Goal: Check status: Check status

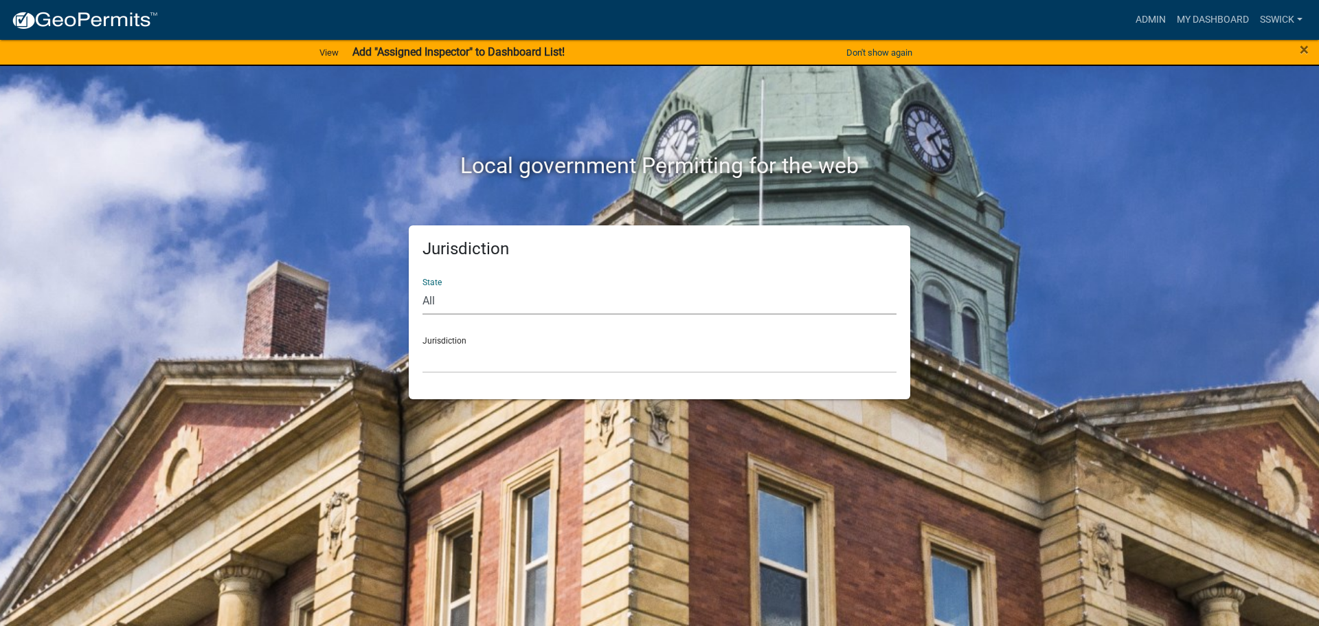
click at [448, 296] on select "All [US_STATE] [US_STATE] [US_STATE] [US_STATE] [US_STATE] [US_STATE] [US_STATE…" at bounding box center [659, 300] width 474 height 28
select select "[US_STATE]"
click at [422, 286] on select "All [US_STATE] [US_STATE] [US_STATE] [US_STATE] [US_STATE] [US_STATE] [US_STATE…" at bounding box center [659, 300] width 474 height 28
click at [446, 361] on select "City of [GEOGRAPHIC_DATA], [US_STATE] City of [GEOGRAPHIC_DATA], [US_STATE] Cit…" at bounding box center [659, 359] width 474 height 28
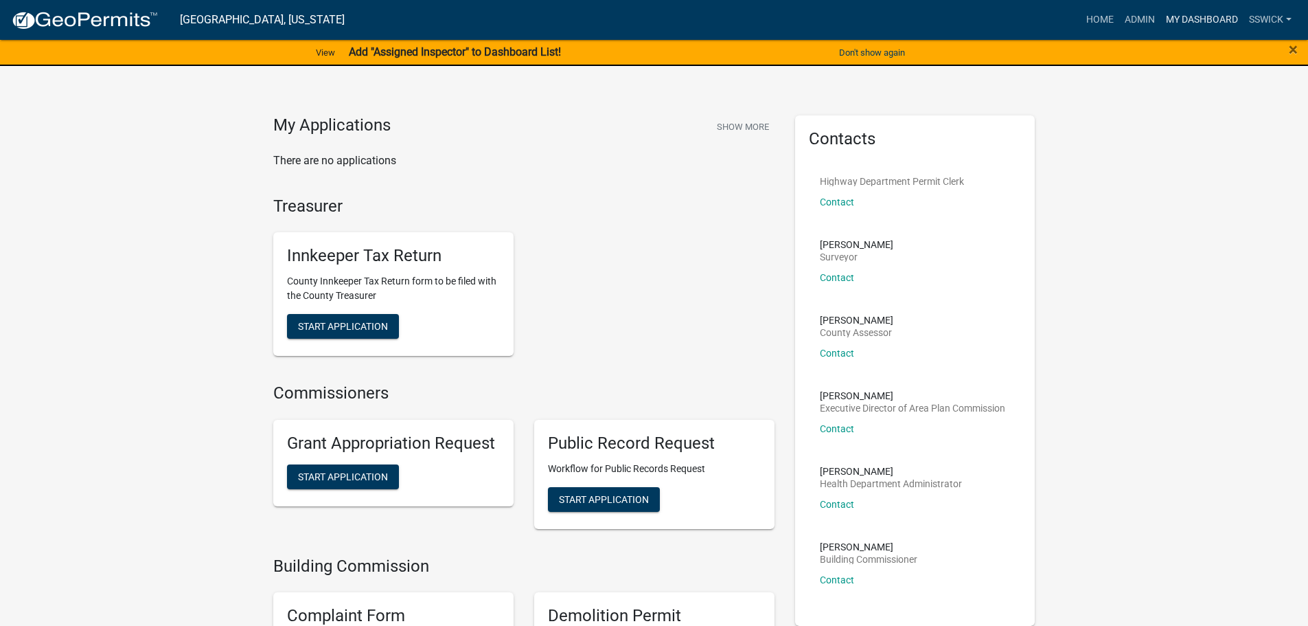
click at [1172, 19] on link "My Dashboard" at bounding box center [1202, 20] width 83 height 26
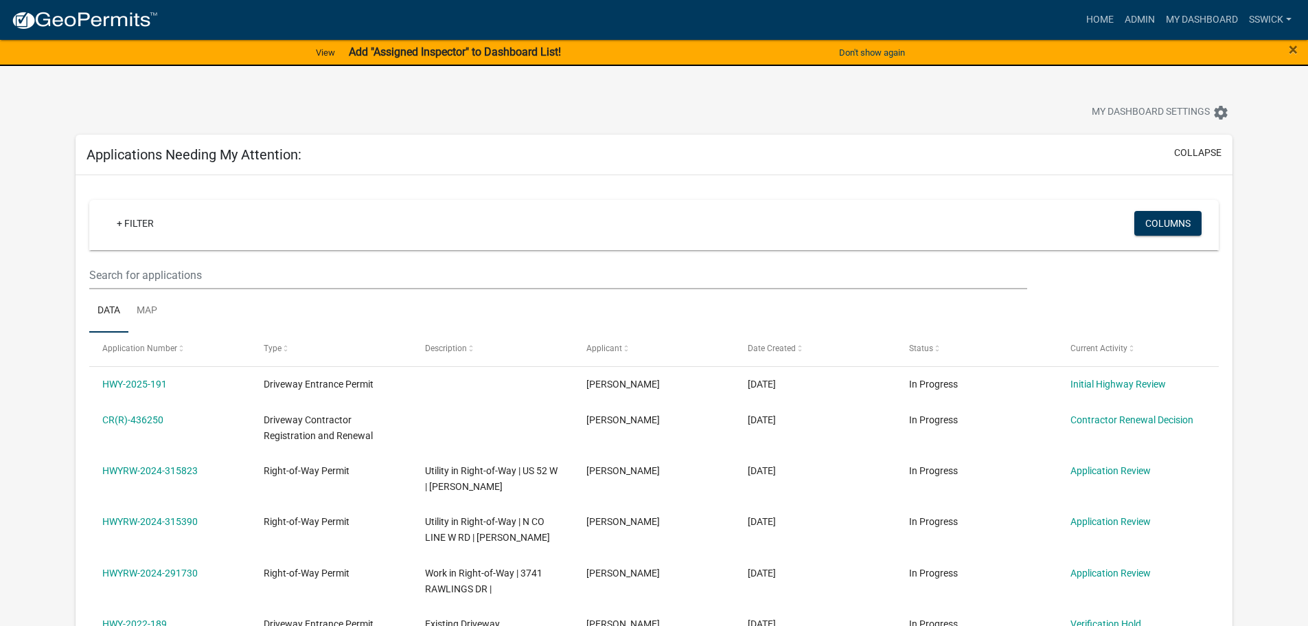
scroll to position [69, 0]
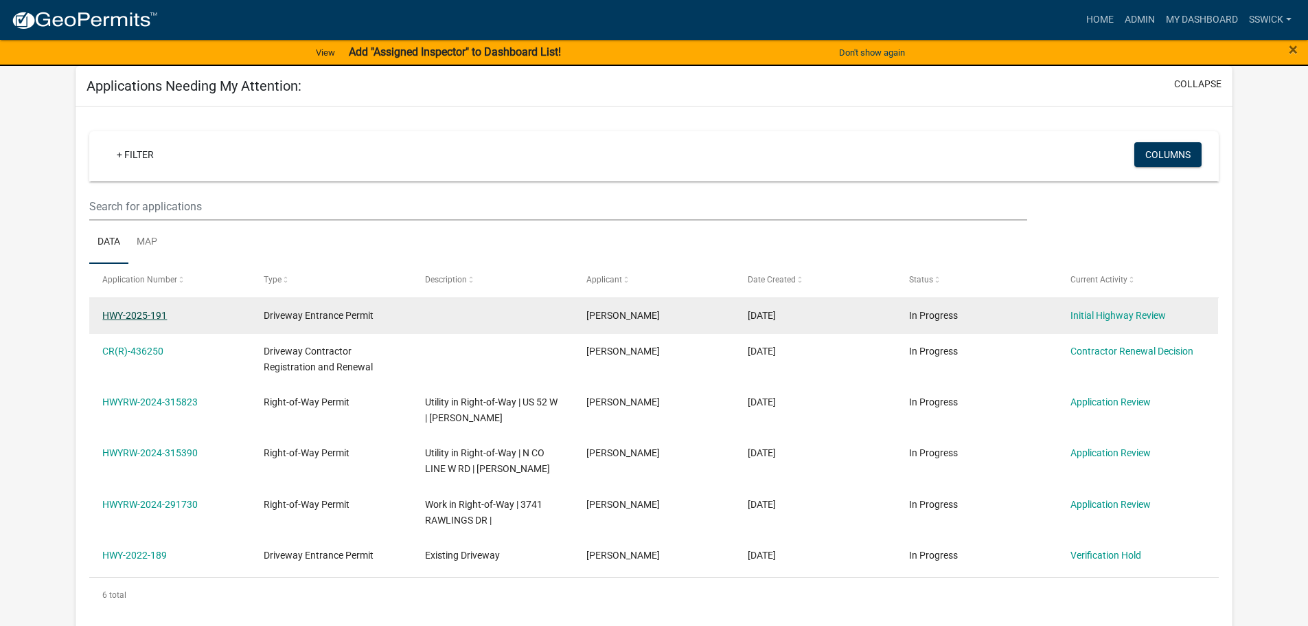
click at [120, 318] on link "HWY-2025-191" at bounding box center [134, 315] width 65 height 11
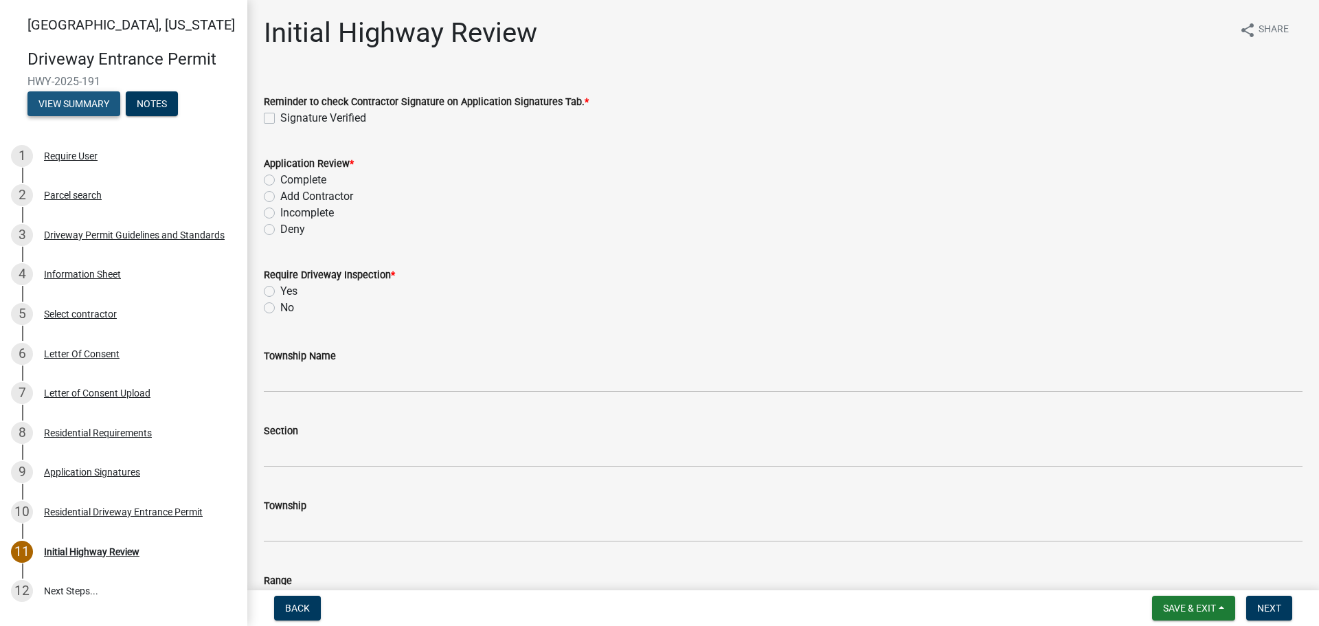
click at [67, 109] on button "View Summary" at bounding box center [73, 103] width 93 height 25
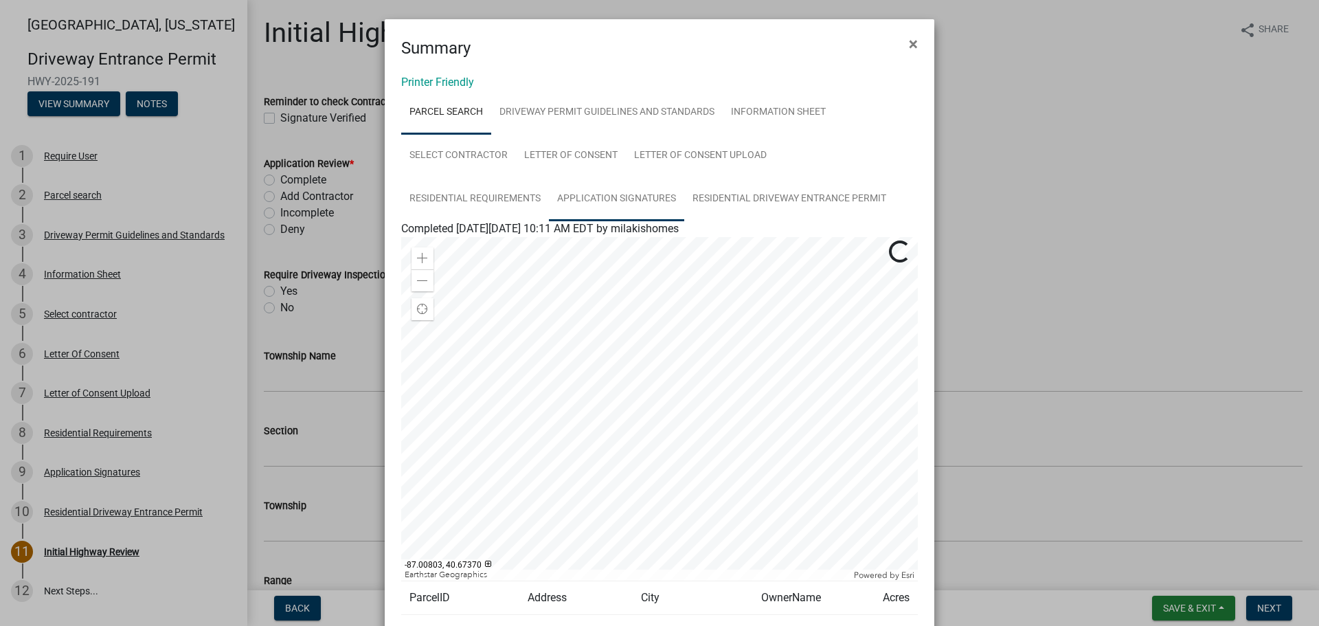
click at [615, 201] on link "Application Signatures" at bounding box center [616, 199] width 135 height 44
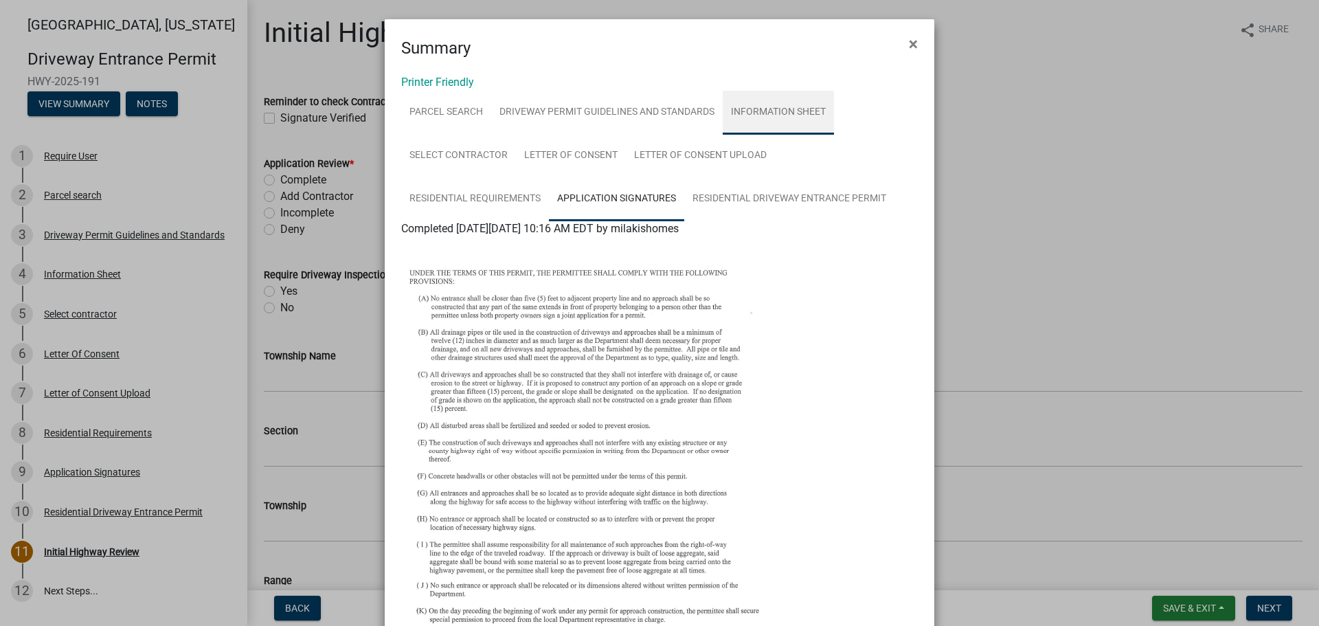
click at [751, 115] on link "Information Sheet" at bounding box center [778, 113] width 111 height 44
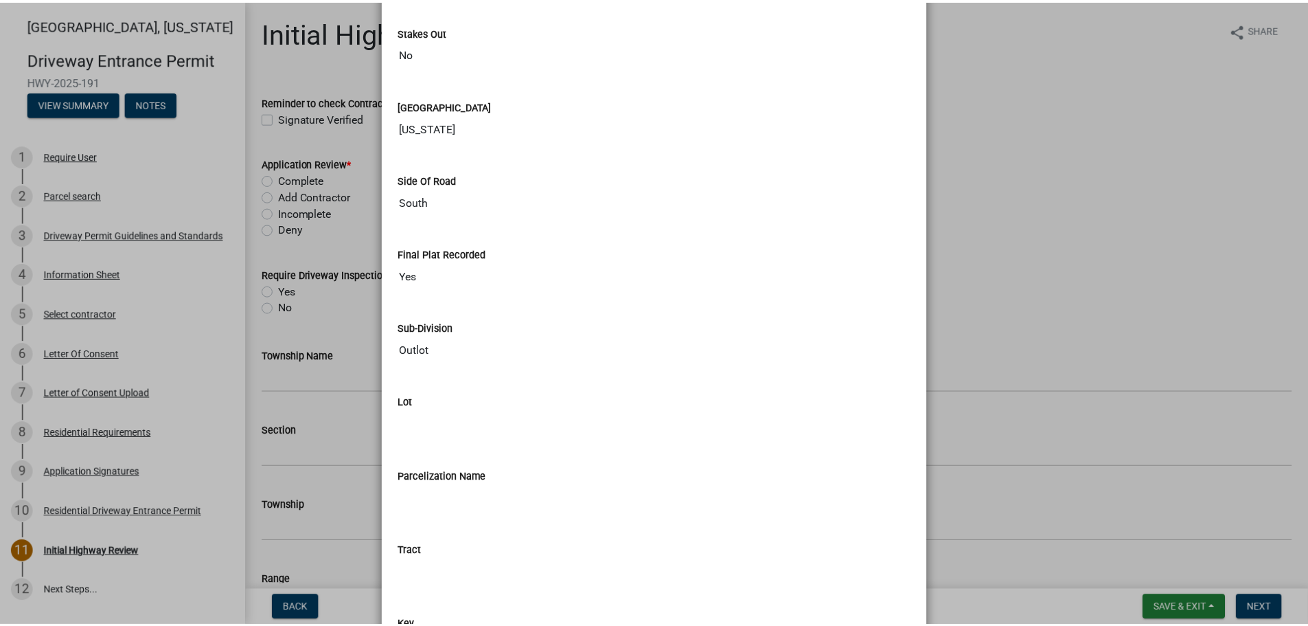
scroll to position [1442, 0]
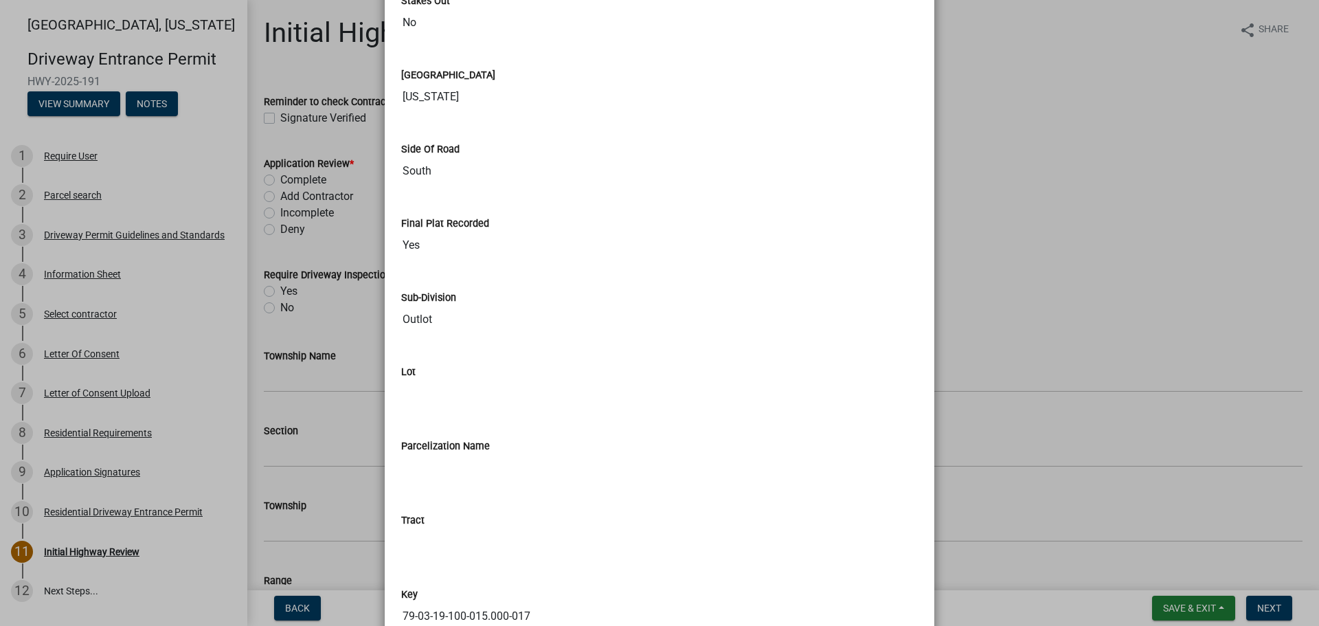
click at [1057, 235] on ngb-modal-window "Summary × Printer Friendly Parcel search Driveway Permit Guidelines and Standar…" at bounding box center [659, 313] width 1319 height 626
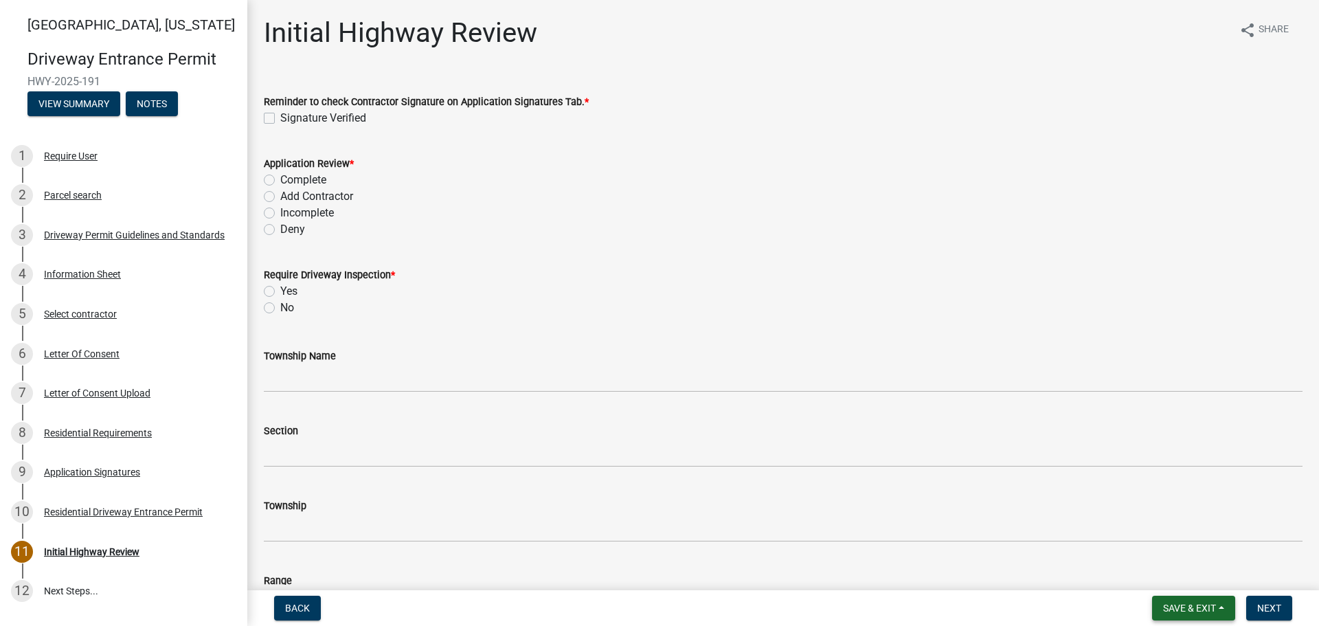
click at [1189, 610] on span "Save & Exit" at bounding box center [1189, 607] width 53 height 11
click at [1165, 581] on button "Save & Exit" at bounding box center [1180, 572] width 110 height 33
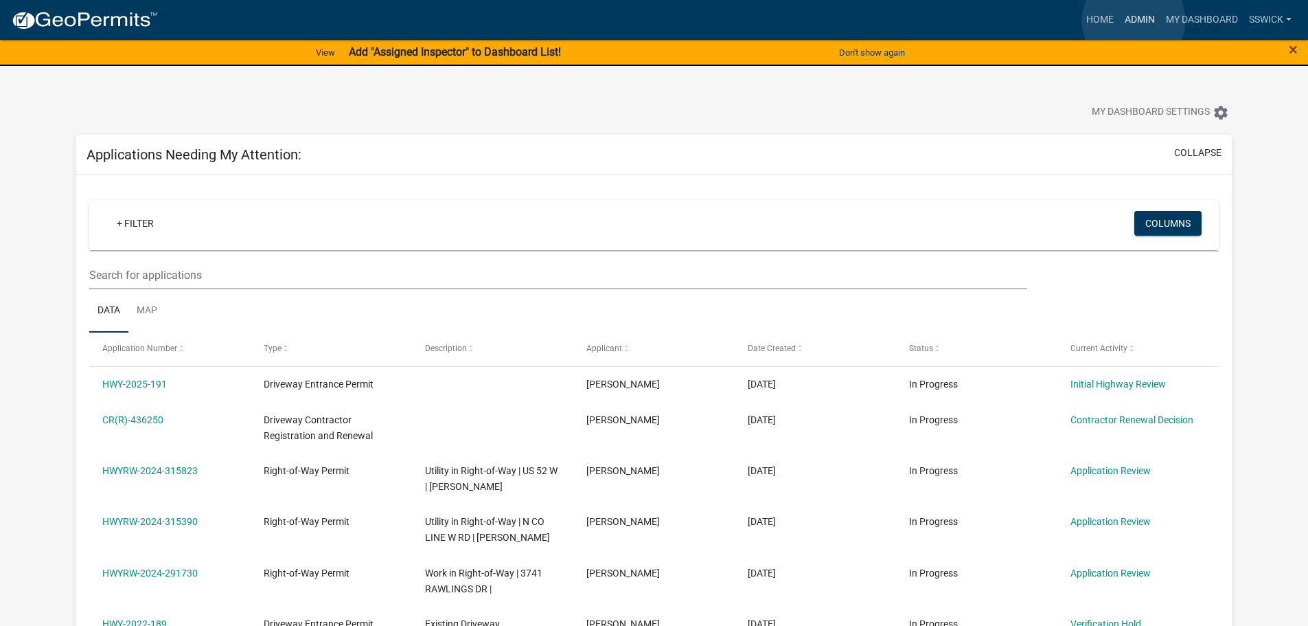
click at [1134, 21] on link "Admin" at bounding box center [1139, 20] width 41 height 26
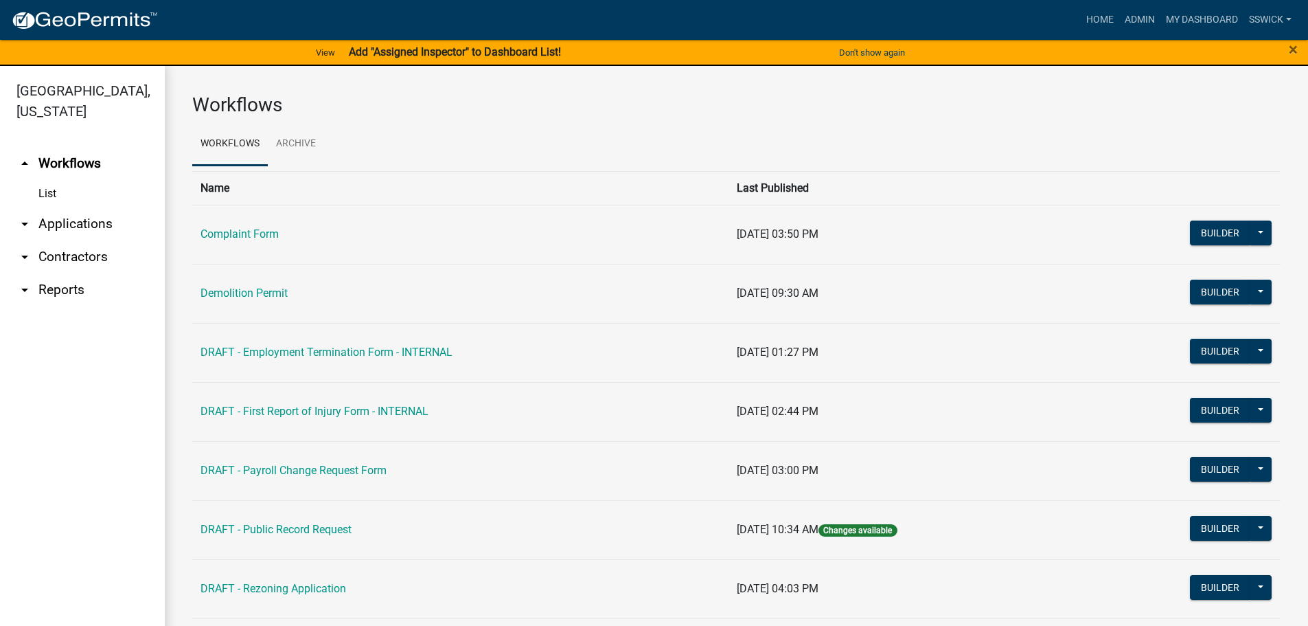
click at [24, 223] on icon "arrow_drop_down" at bounding box center [24, 224] width 16 height 16
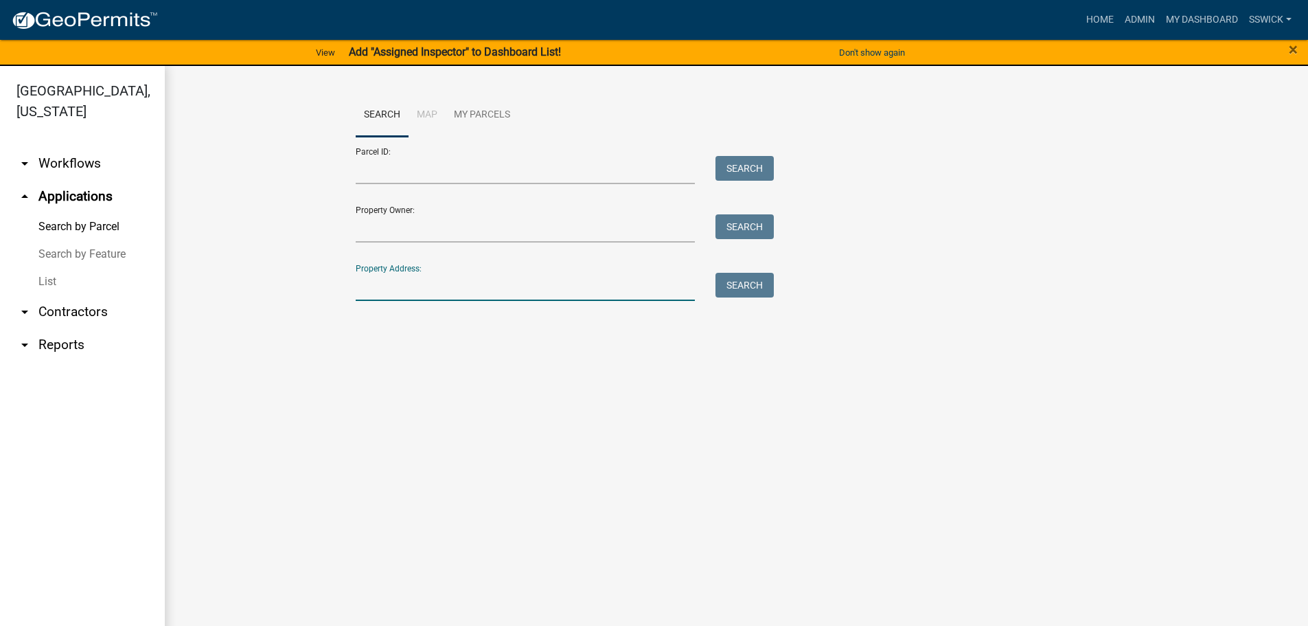
click at [381, 280] on input "Property Address:" at bounding box center [526, 287] width 340 height 28
type input "[STREET_ADDRESS]"
click at [718, 287] on button "Search" at bounding box center [745, 285] width 58 height 25
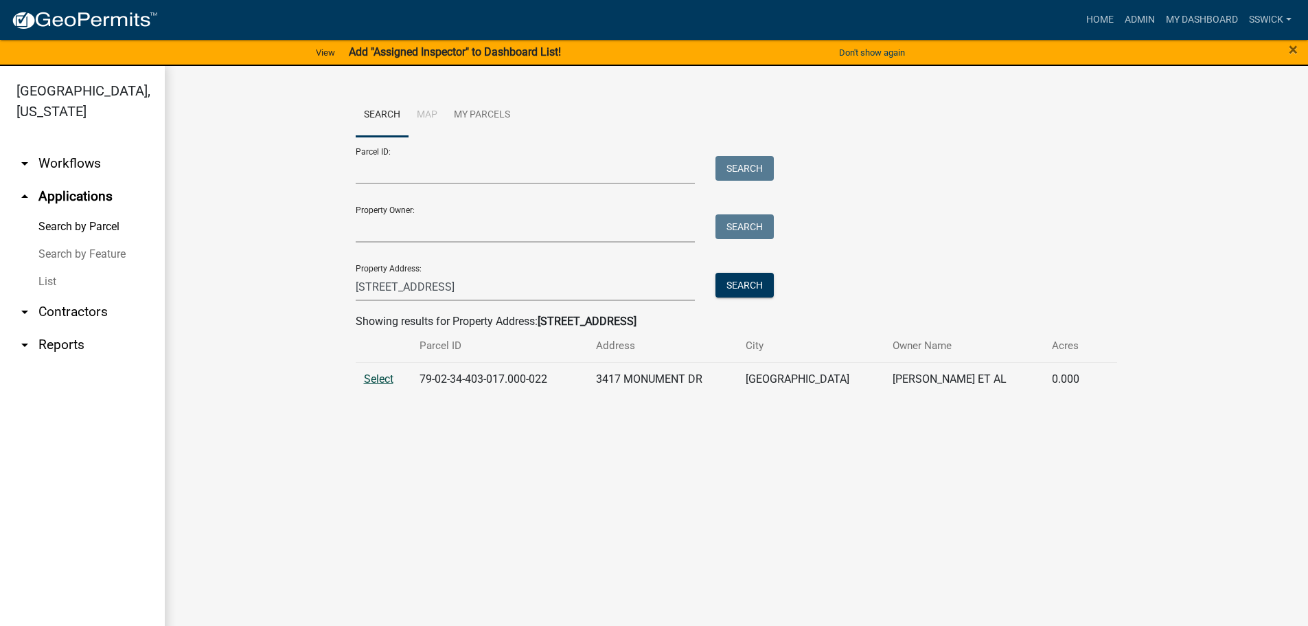
click at [380, 381] on span "Select" at bounding box center [379, 378] width 30 height 13
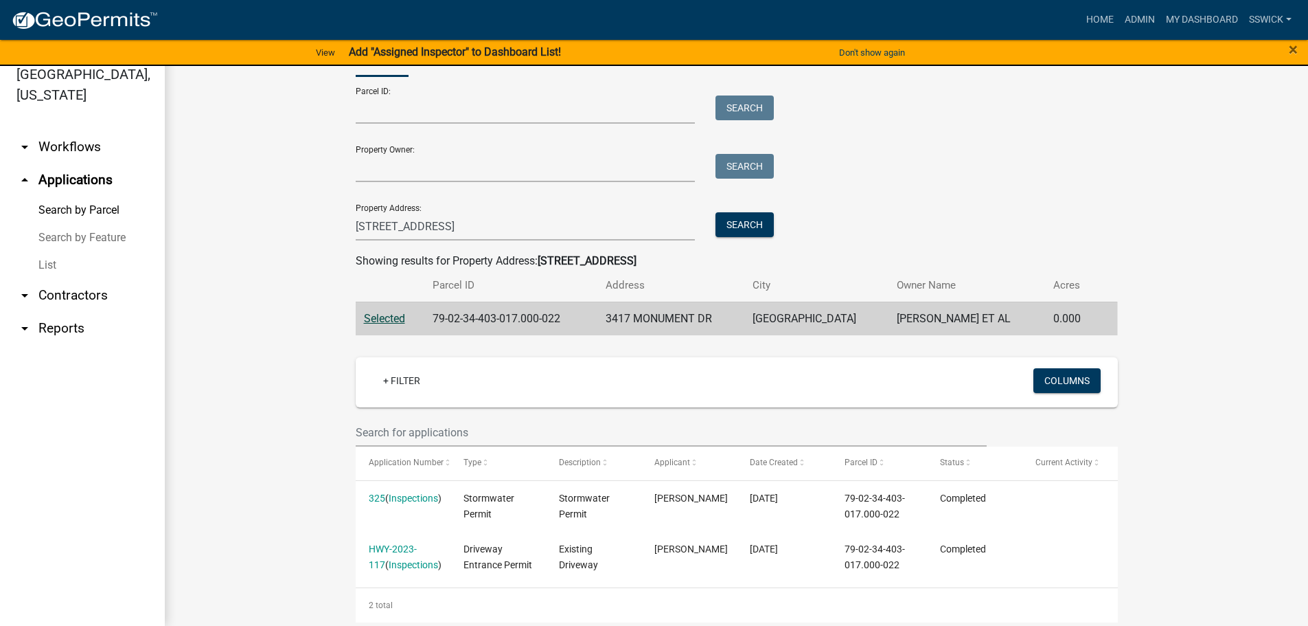
scroll to position [68, 0]
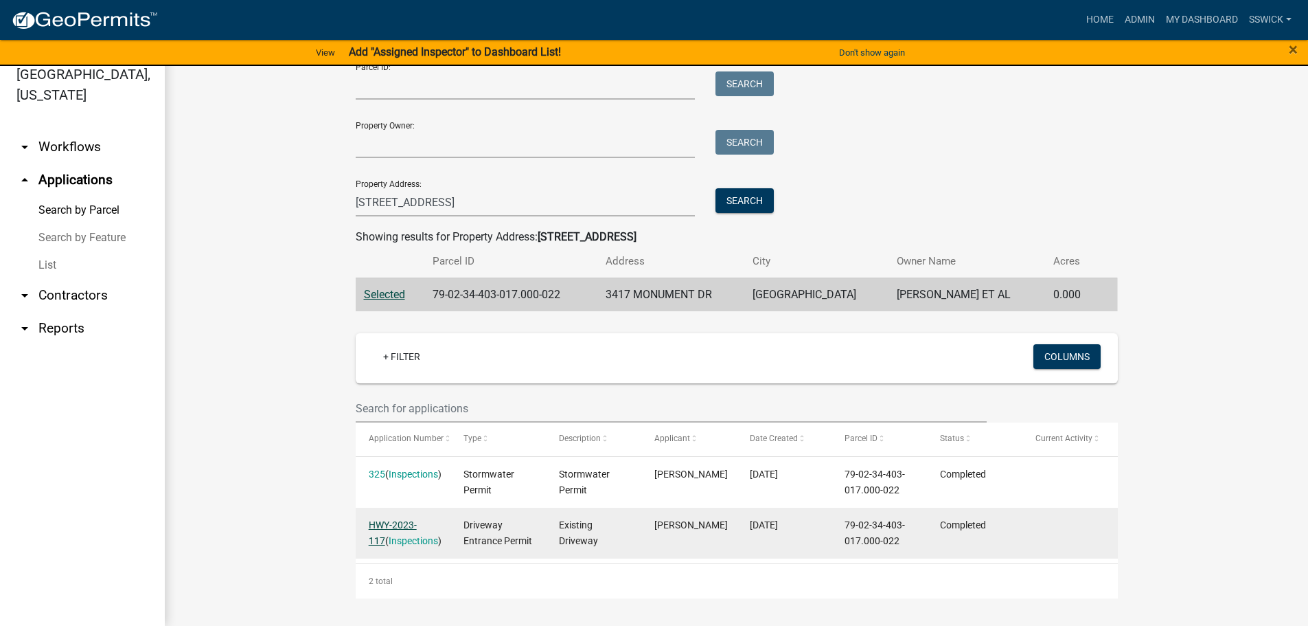
click at [391, 522] on link "HWY-2023-117" at bounding box center [393, 532] width 48 height 27
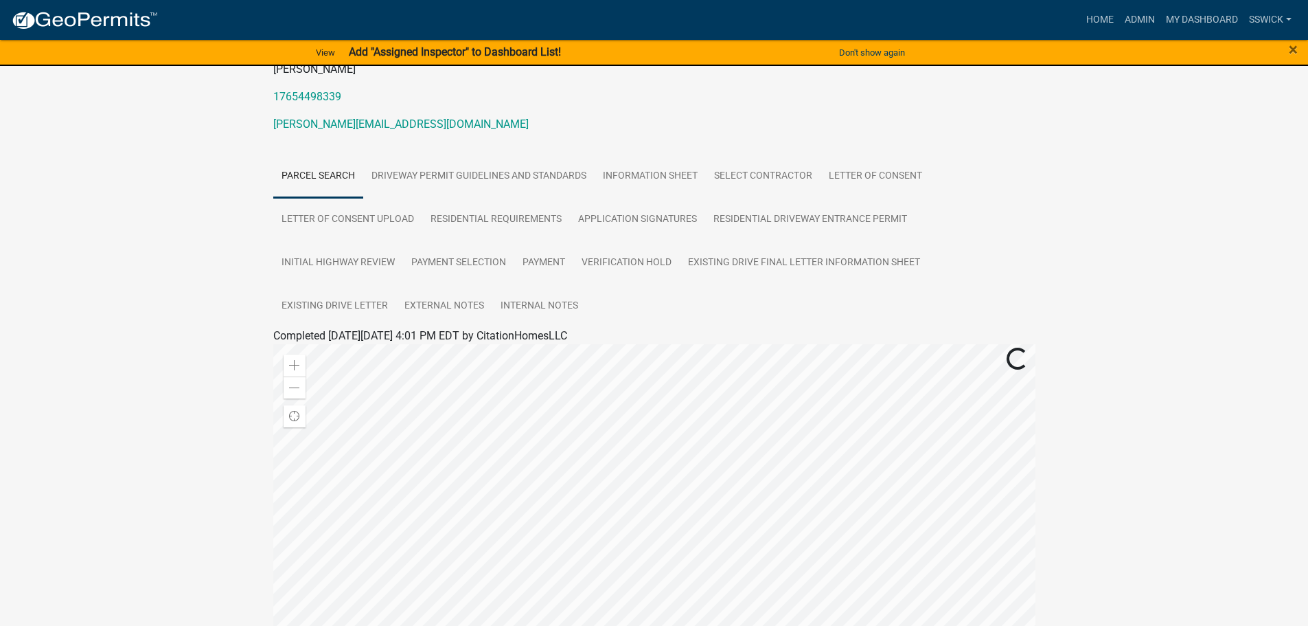
scroll to position [206, 0]
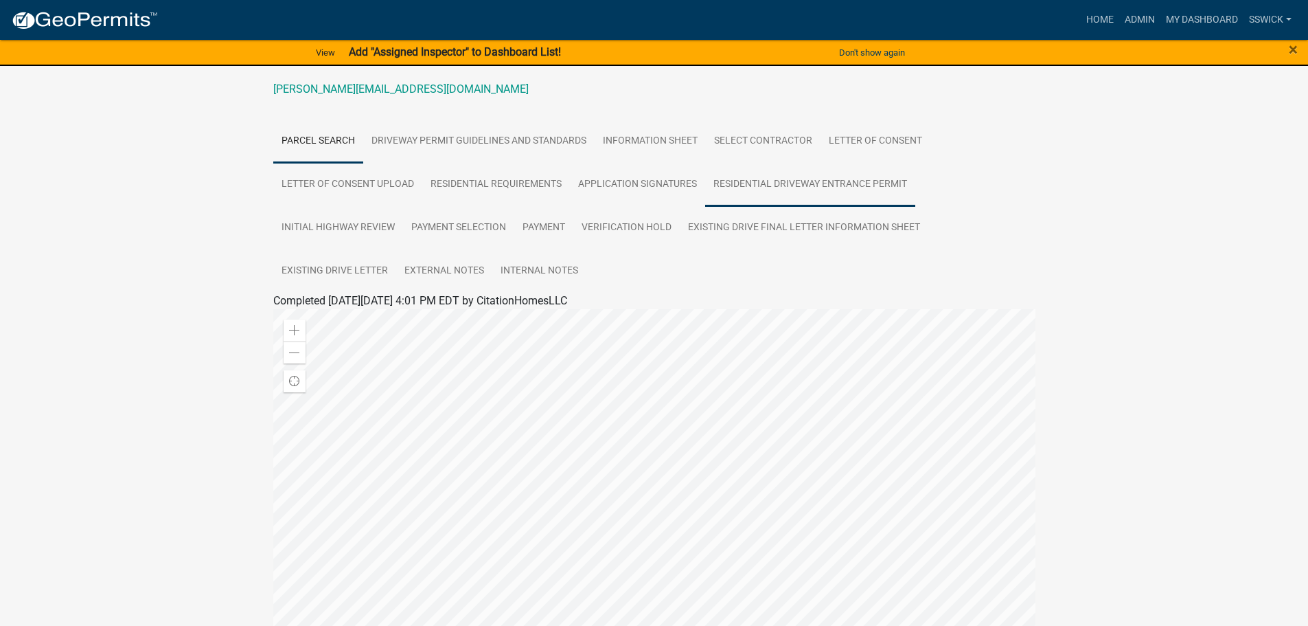
click at [780, 183] on link "Residential Driveway Entrance Permit" at bounding box center [810, 185] width 210 height 44
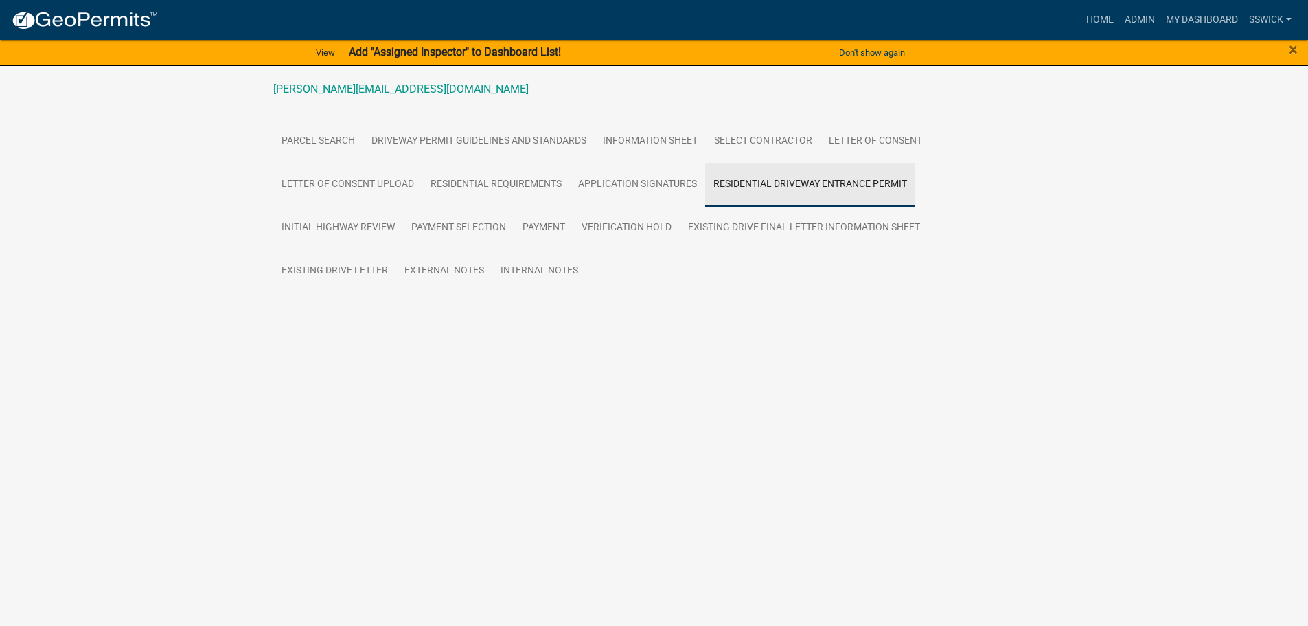
scroll to position [0, 0]
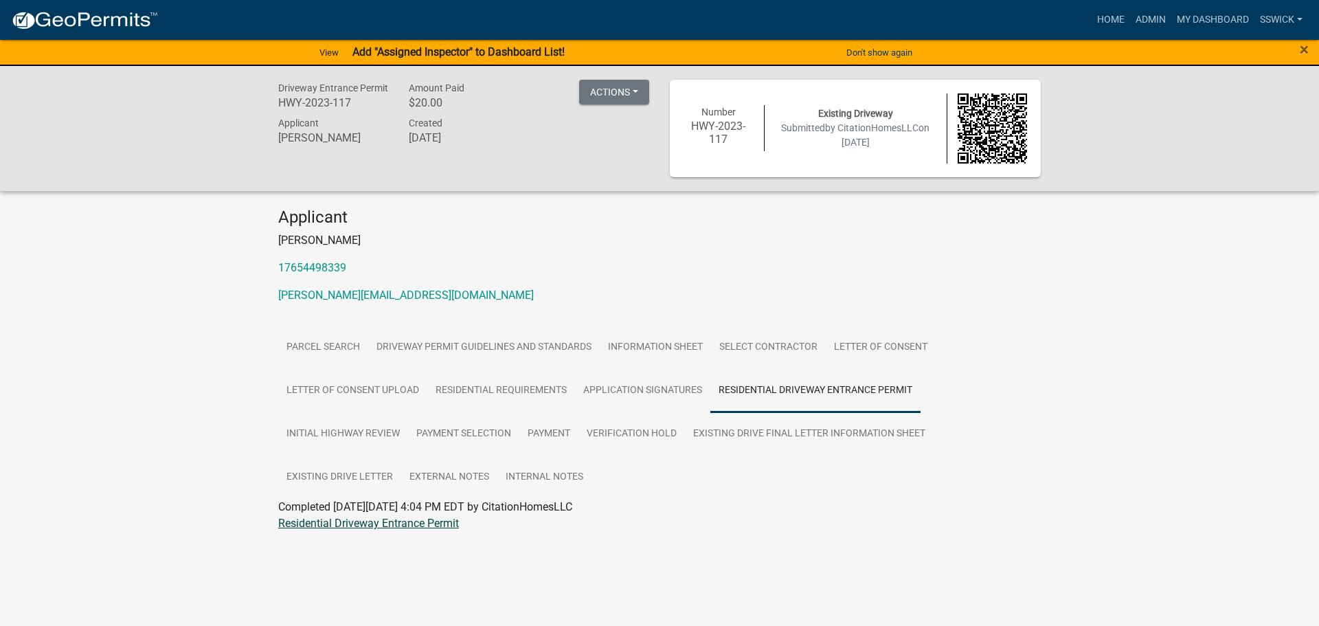
click at [309, 521] on link "Residential Driveway Entrance Permit" at bounding box center [368, 522] width 181 height 13
click at [343, 474] on link "Existing Drive Letter" at bounding box center [339, 477] width 123 height 44
click at [320, 523] on link "Existing Drive Letter" at bounding box center [326, 522] width 96 height 13
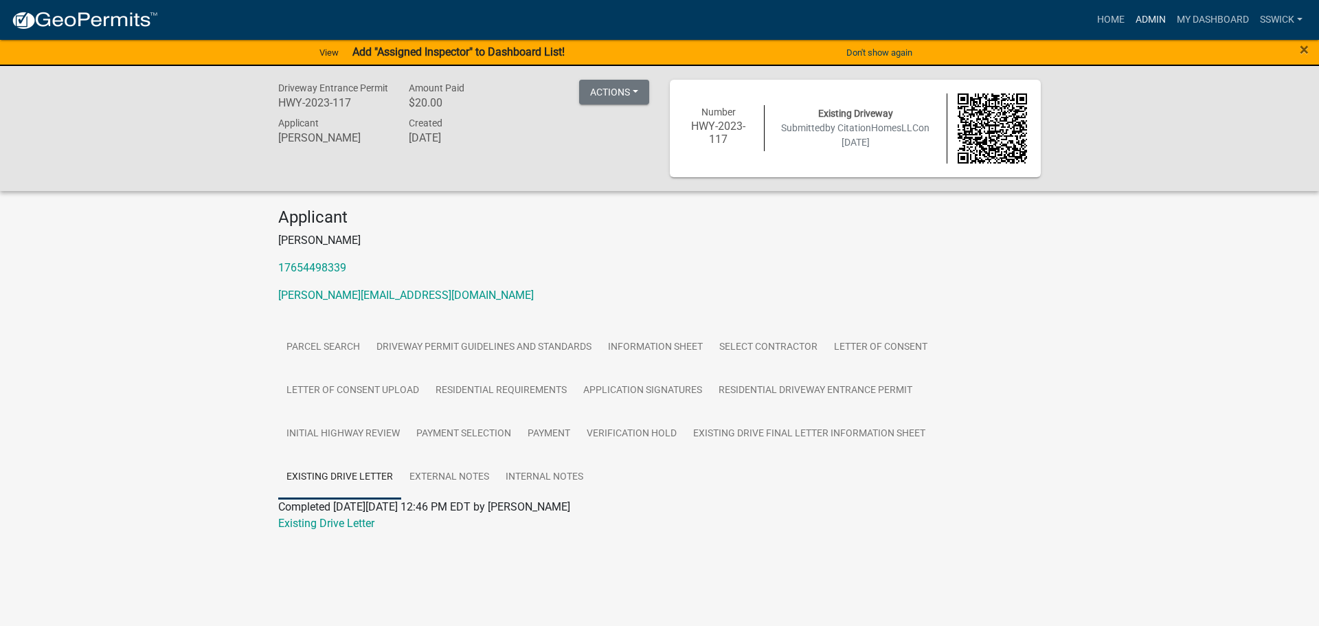
click at [1142, 16] on link "Admin" at bounding box center [1150, 20] width 41 height 26
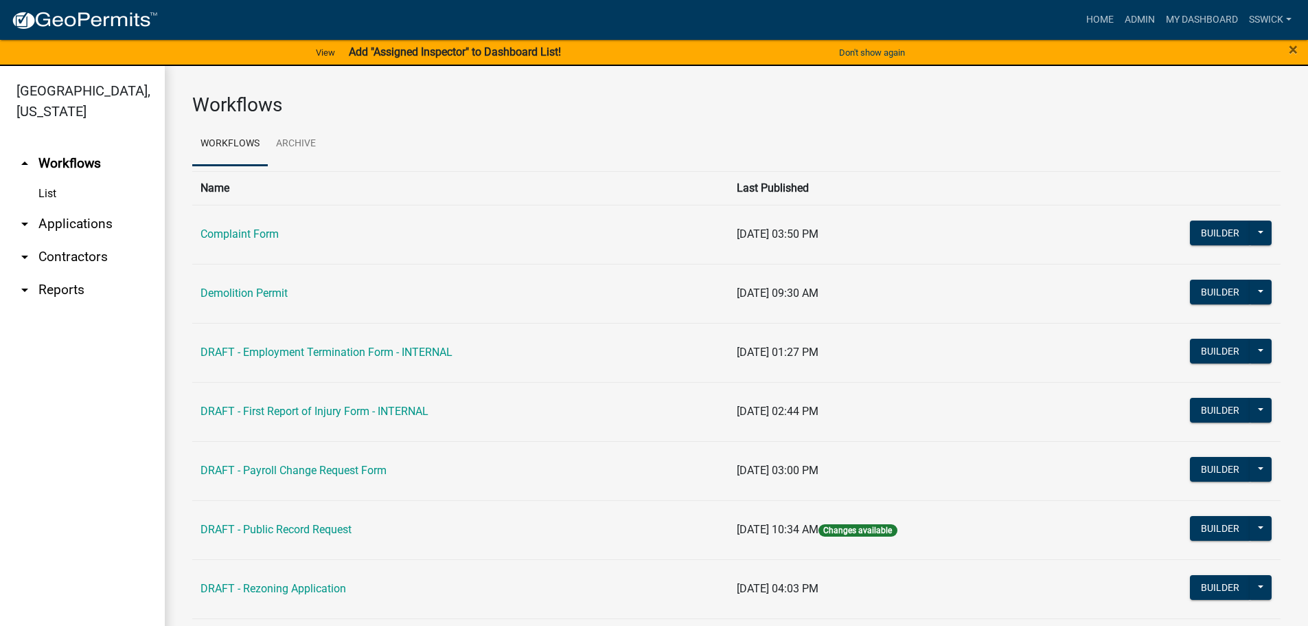
click at [25, 225] on icon "arrow_drop_down" at bounding box center [24, 224] width 16 height 16
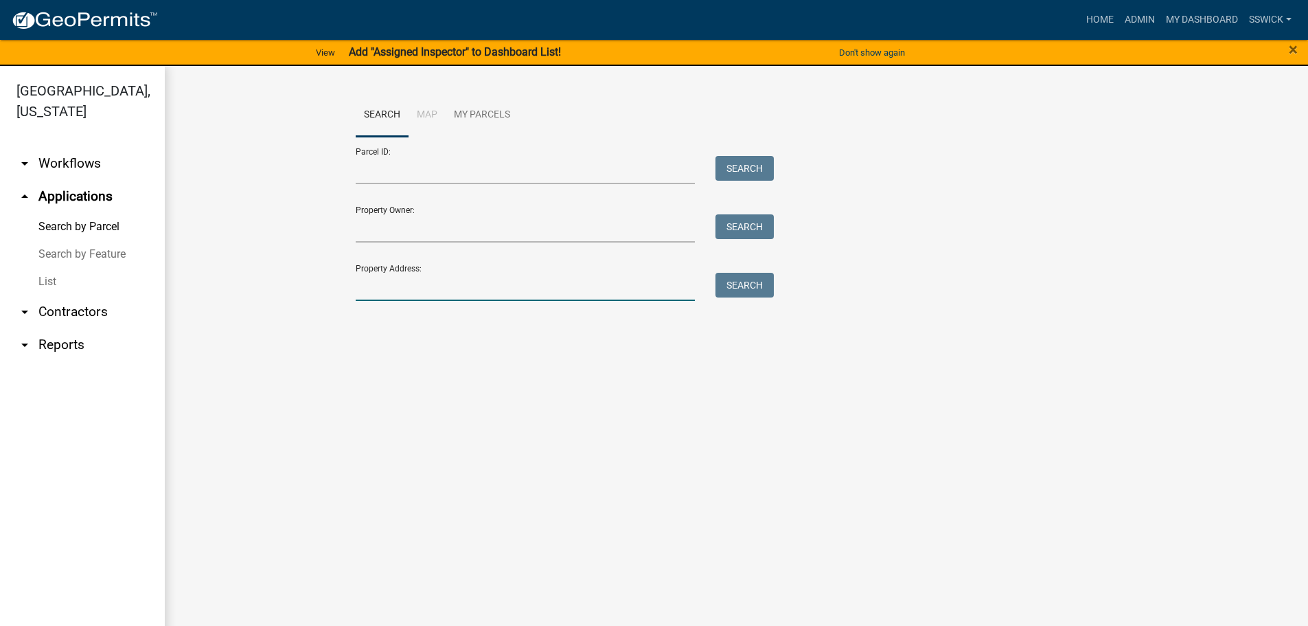
click at [378, 277] on input "Property Address:" at bounding box center [526, 287] width 340 height 28
click at [751, 287] on button "Search" at bounding box center [745, 285] width 58 height 25
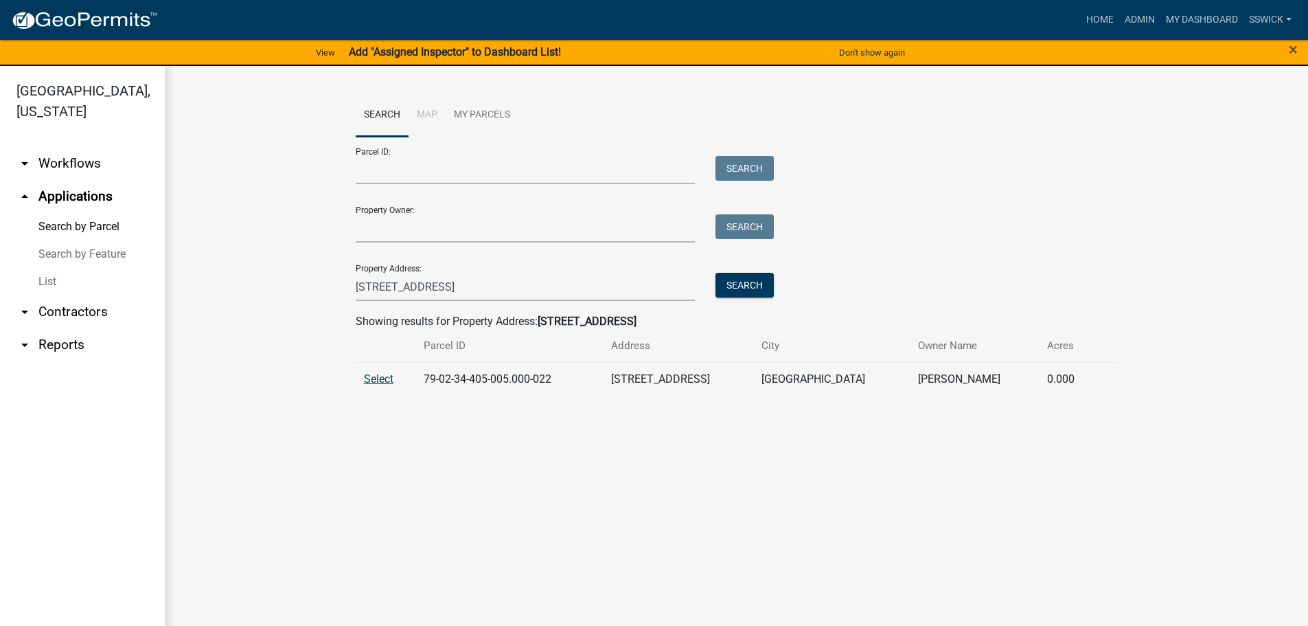
click at [378, 382] on span "Select" at bounding box center [379, 378] width 30 height 13
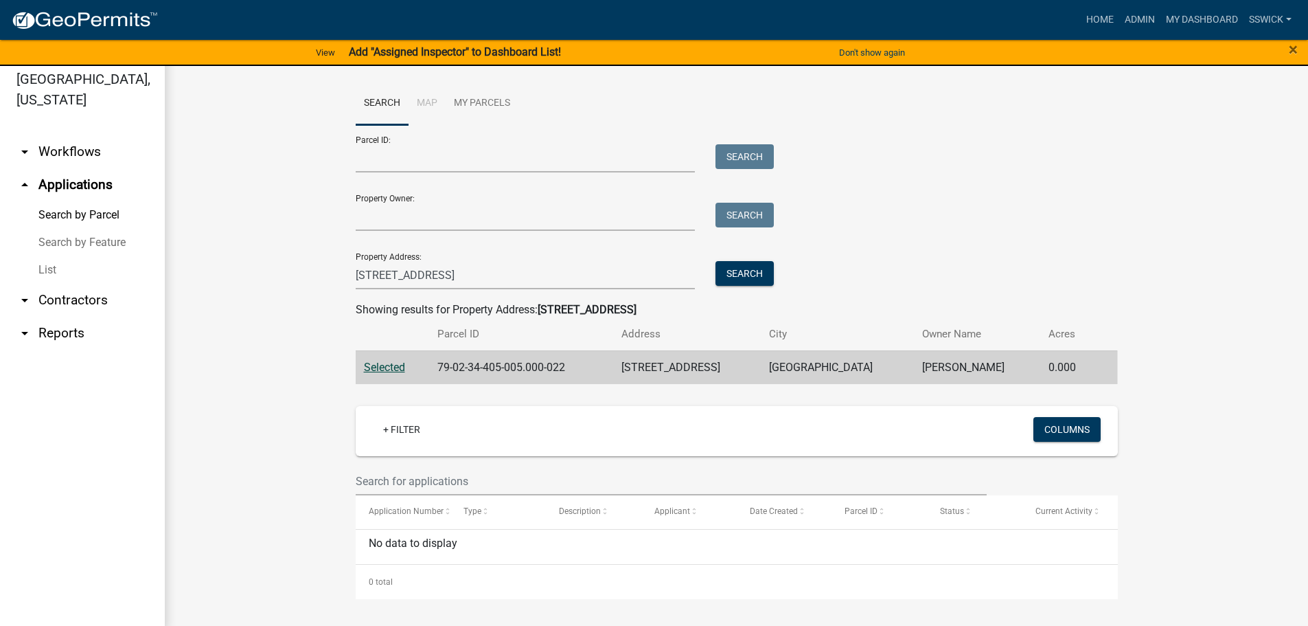
scroll to position [16, 0]
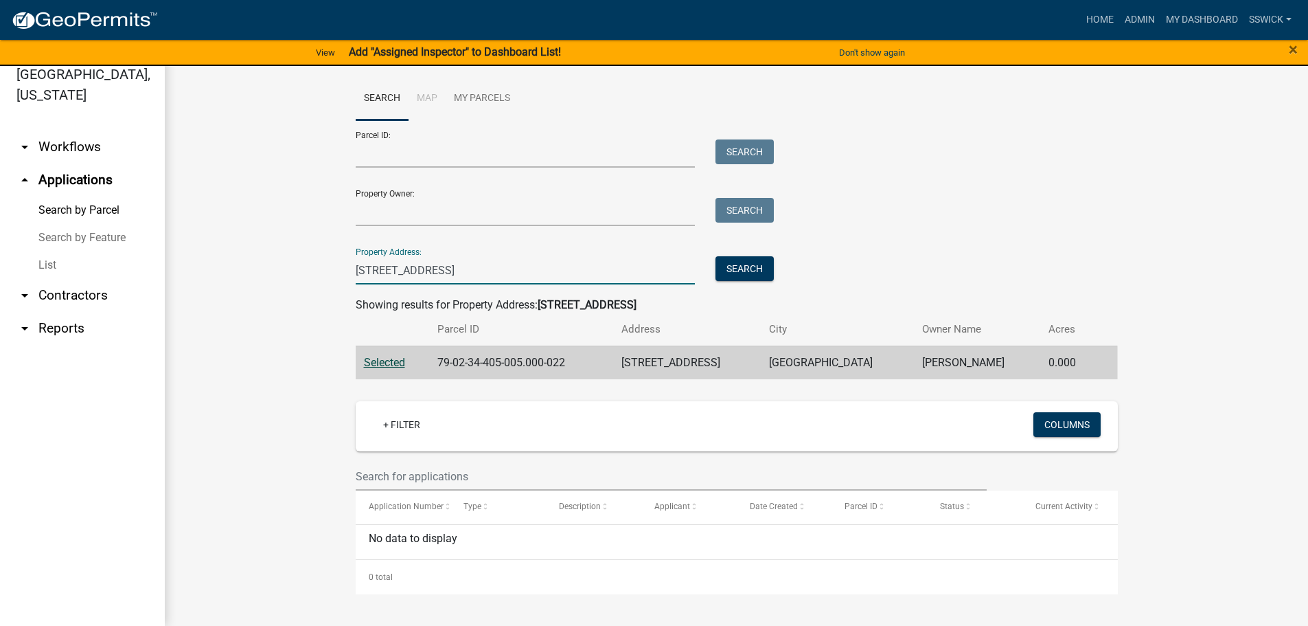
click at [378, 266] on input "[STREET_ADDRESS]" at bounding box center [526, 270] width 340 height 28
click at [738, 271] on button "Search" at bounding box center [745, 268] width 58 height 25
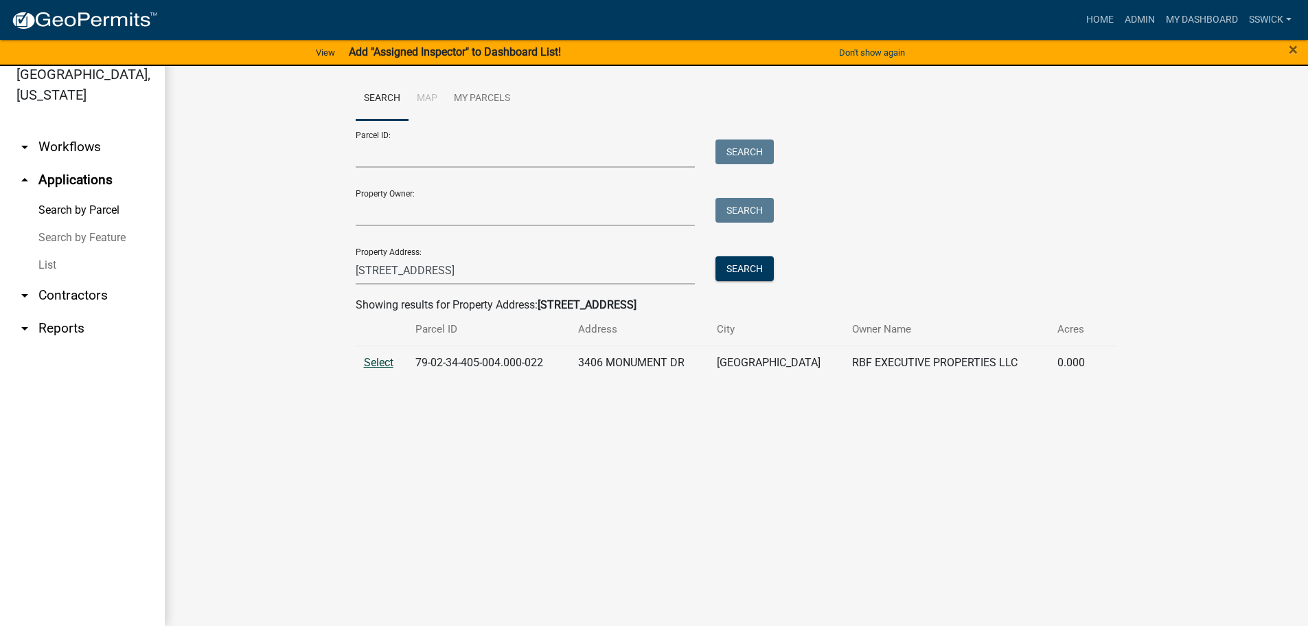
click at [380, 362] on span "Select" at bounding box center [379, 362] width 30 height 13
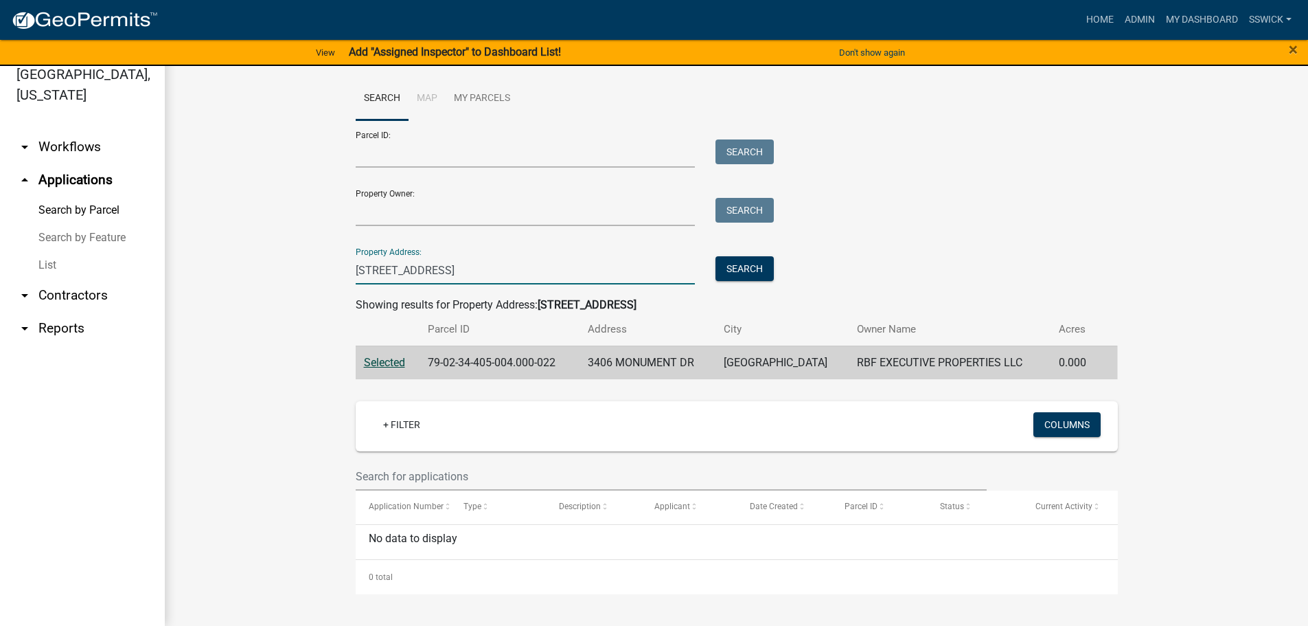
drag, startPoint x: 378, startPoint y: 272, endPoint x: 343, endPoint y: 266, distance: 36.1
click at [342, 271] on wm-workflow-application-search-view "Search Map My Parcels Parcel ID: Search Property Owner: Search Property Address…" at bounding box center [736, 335] width 1089 height 517
click at [740, 271] on button "Search" at bounding box center [745, 268] width 58 height 25
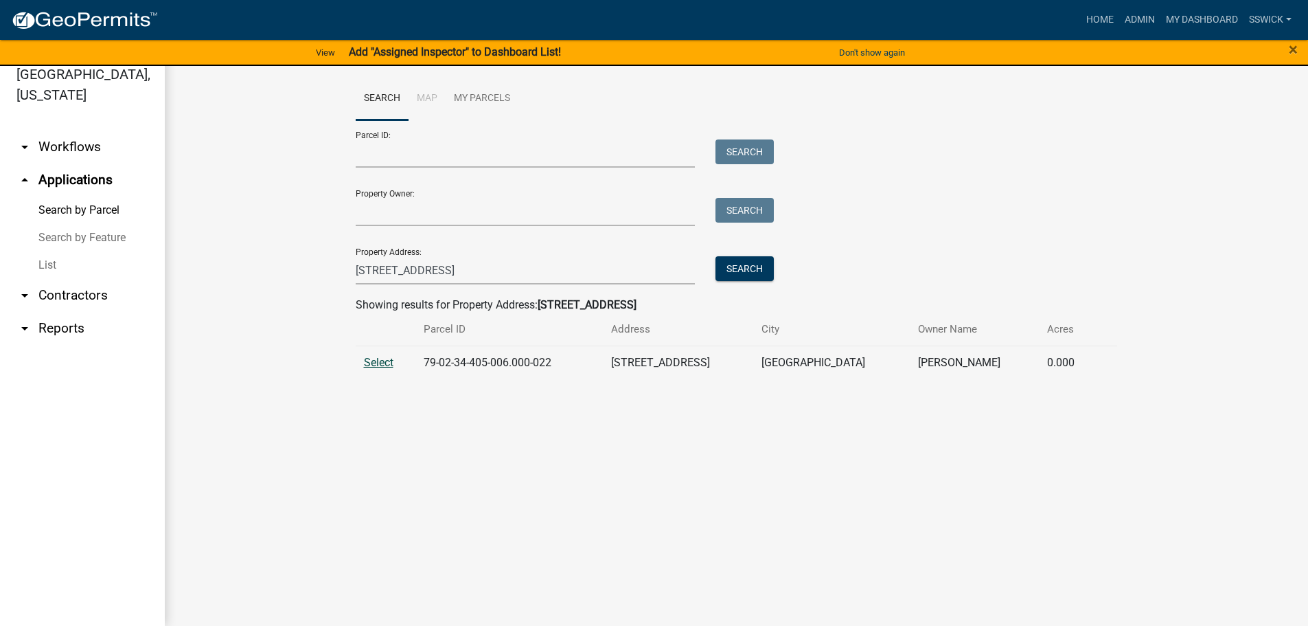
click at [384, 365] on span "Select" at bounding box center [379, 362] width 30 height 13
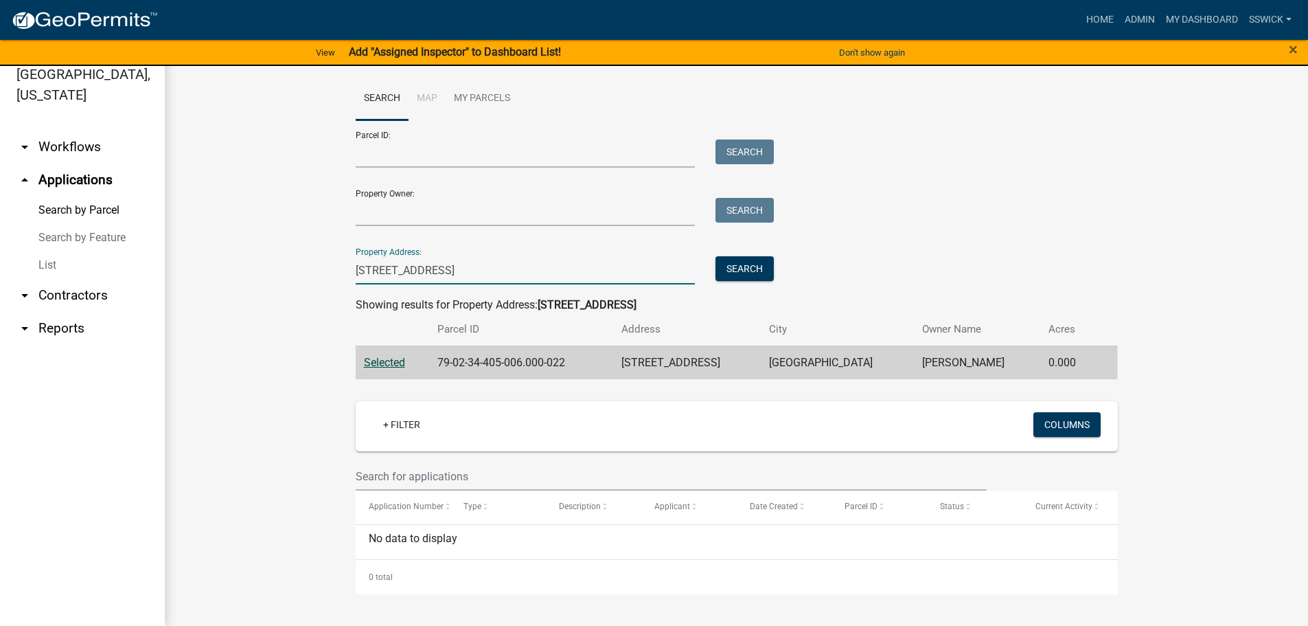
drag, startPoint x: 378, startPoint y: 268, endPoint x: 300, endPoint y: 262, distance: 78.5
click at [302, 264] on wm-workflow-application-search-view "Search Map My Parcels Parcel ID: Search Property Owner: Search Property Address…" at bounding box center [736, 335] width 1089 height 517
click at [760, 264] on button "Search" at bounding box center [745, 268] width 58 height 25
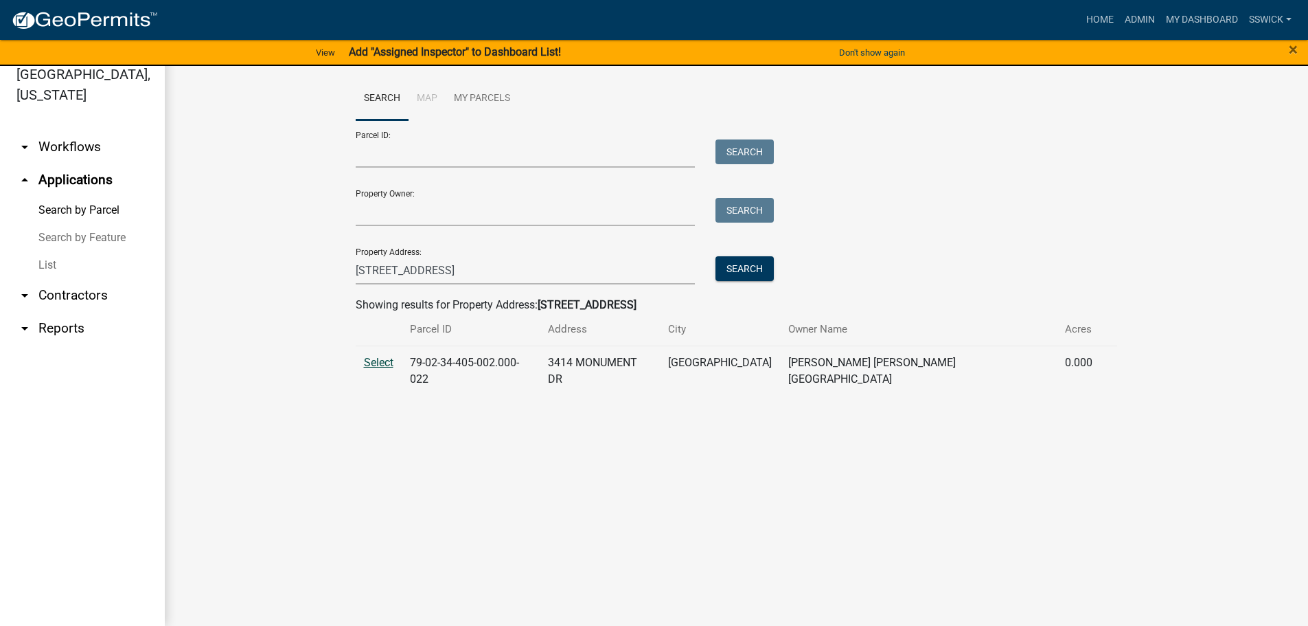
click at [381, 365] on span "Select" at bounding box center [379, 362] width 30 height 13
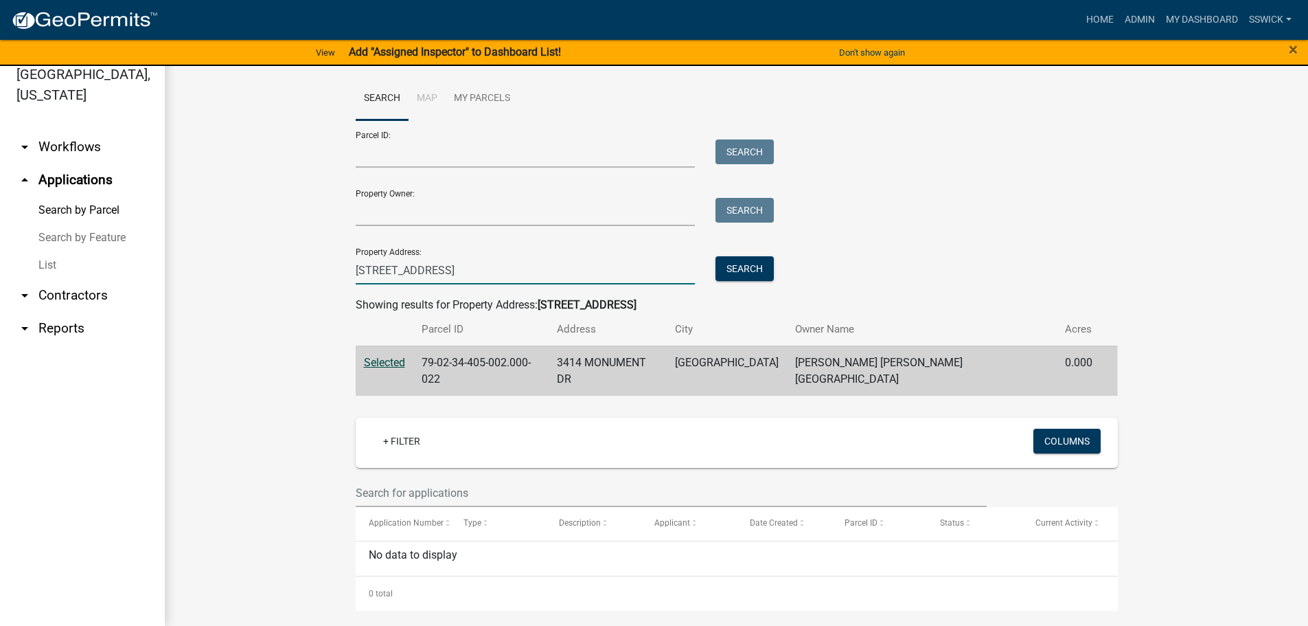
click at [379, 269] on input "[STREET_ADDRESS]" at bounding box center [526, 270] width 340 height 28
type input "[STREET_ADDRESS]"
click at [744, 271] on button "Search" at bounding box center [745, 268] width 58 height 25
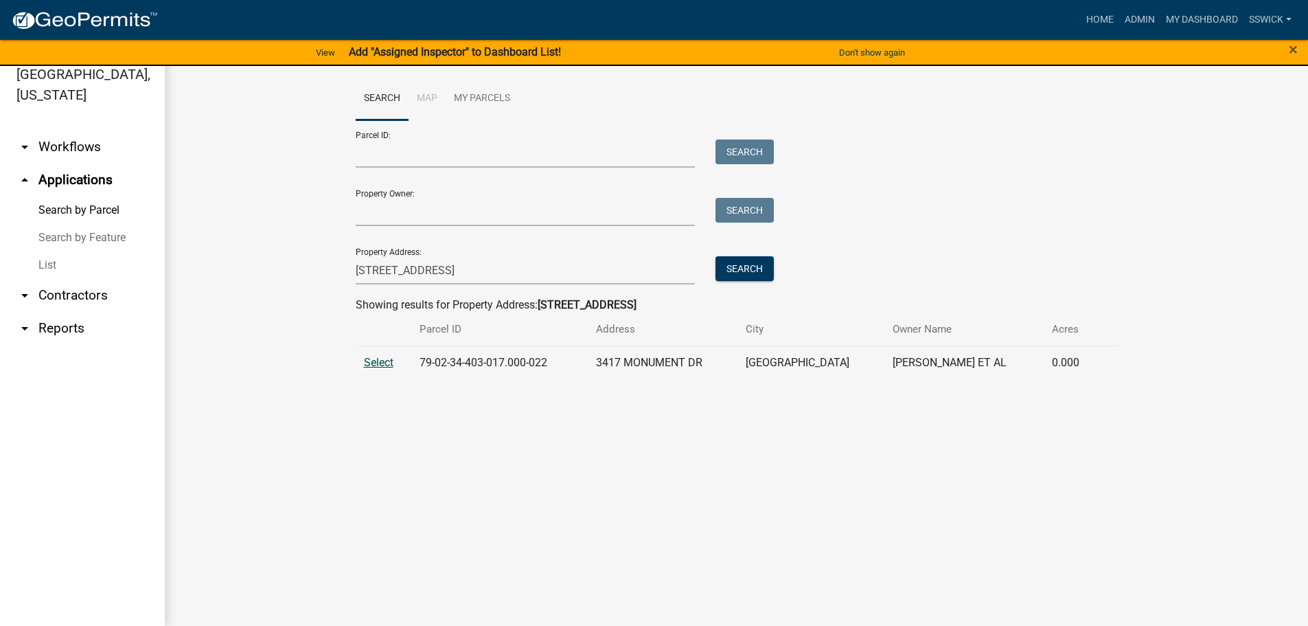
click at [378, 366] on span "Select" at bounding box center [379, 362] width 30 height 13
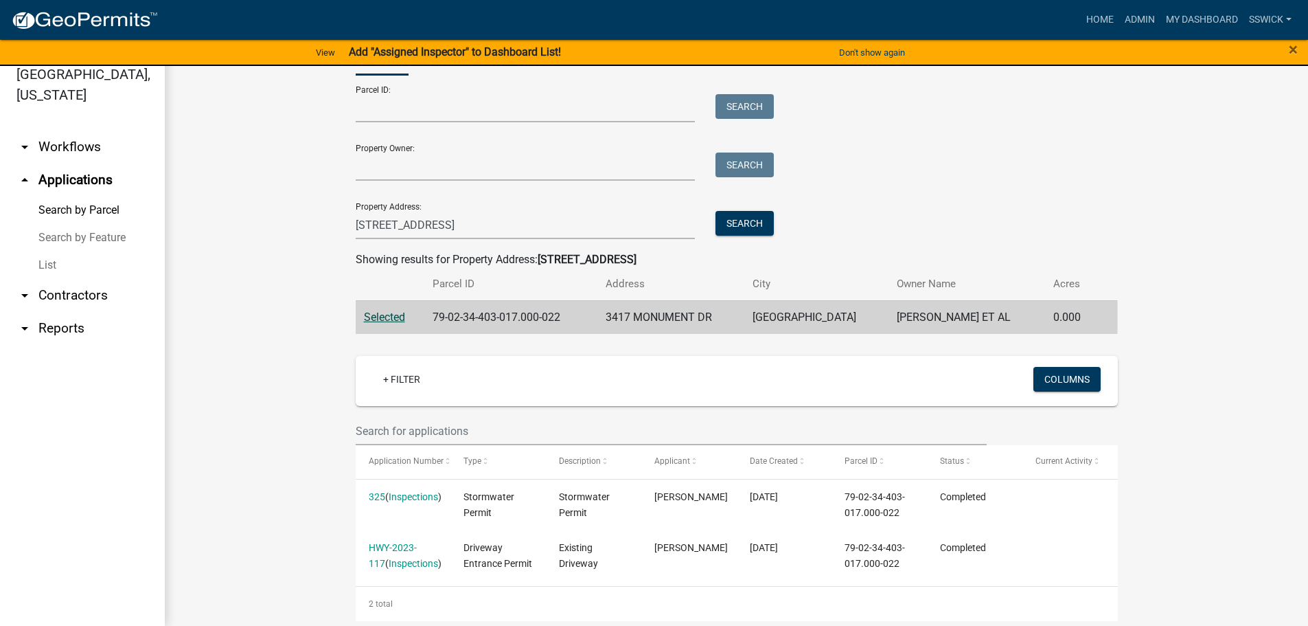
scroll to position [68, 0]
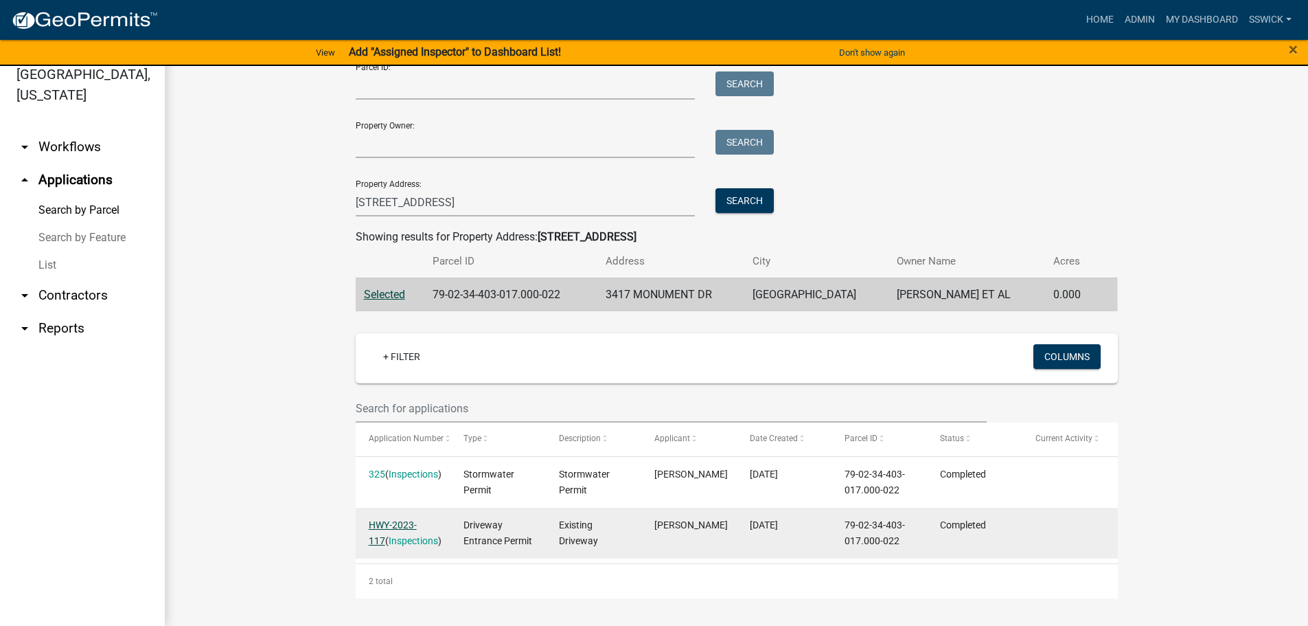
click at [391, 527] on link "HWY-2023-117" at bounding box center [393, 532] width 48 height 27
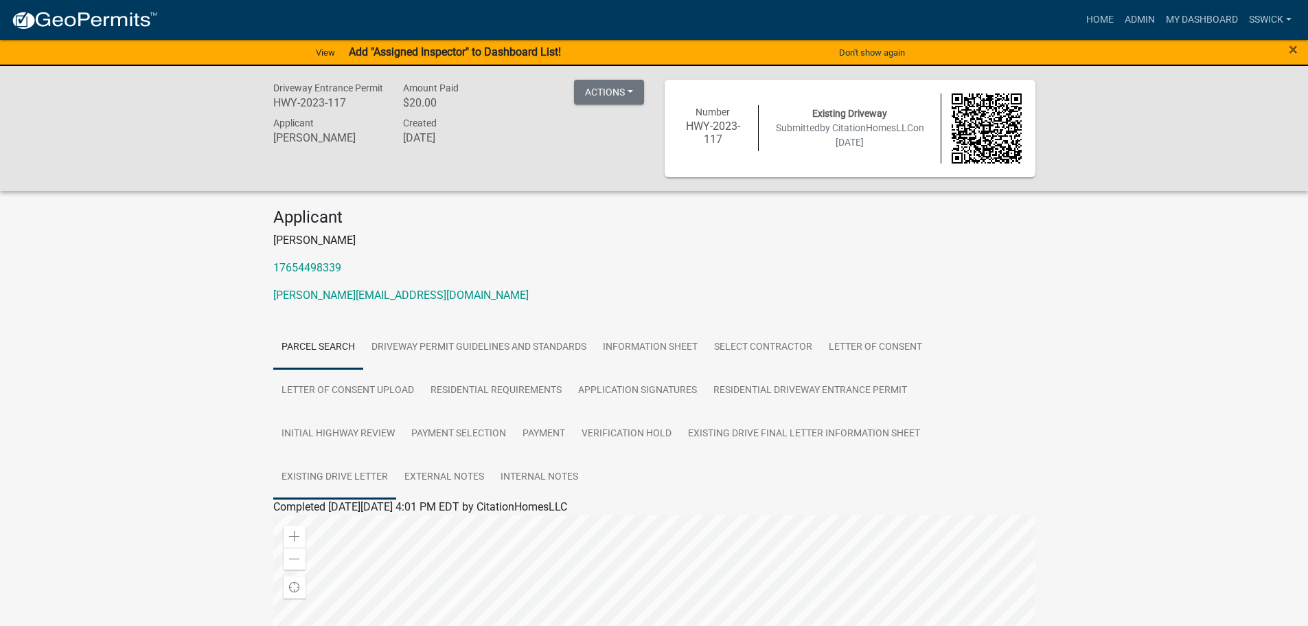
click at [339, 473] on link "Existing Drive Letter" at bounding box center [334, 477] width 123 height 44
click at [354, 522] on link "Existing Drive Letter" at bounding box center [326, 522] width 96 height 13
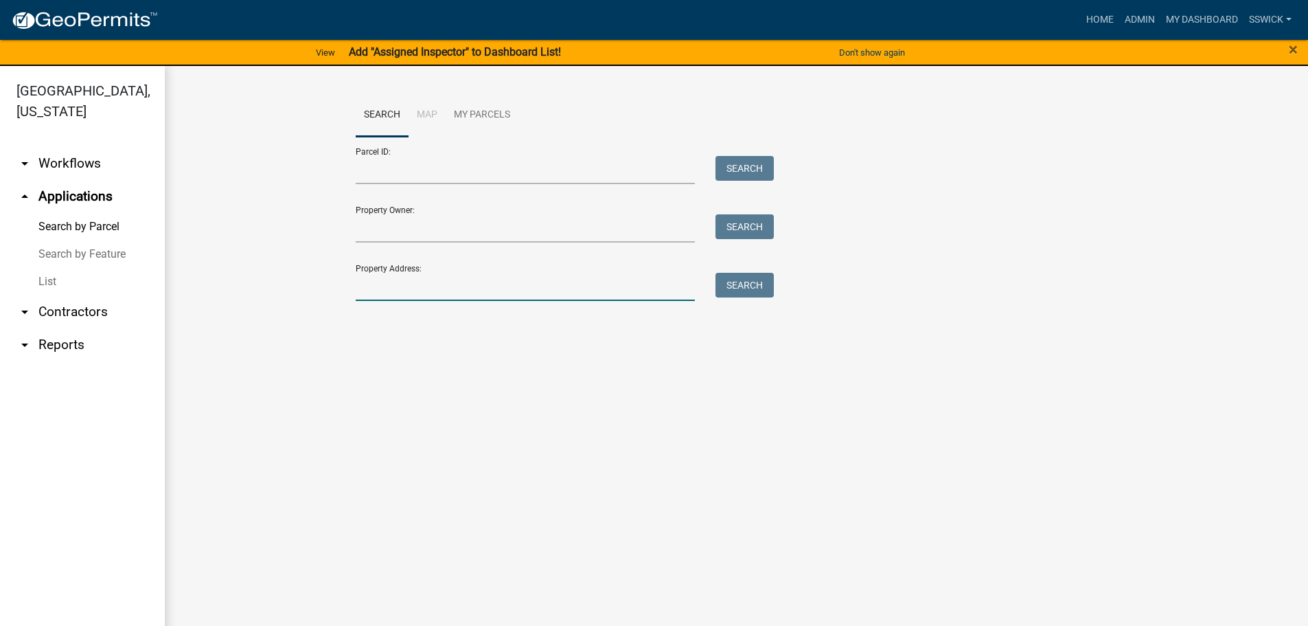
click at [386, 282] on input "Property Address:" at bounding box center [526, 287] width 340 height 28
type input "[STREET_ADDRESS]"
click at [749, 280] on button "Search" at bounding box center [745, 285] width 58 height 25
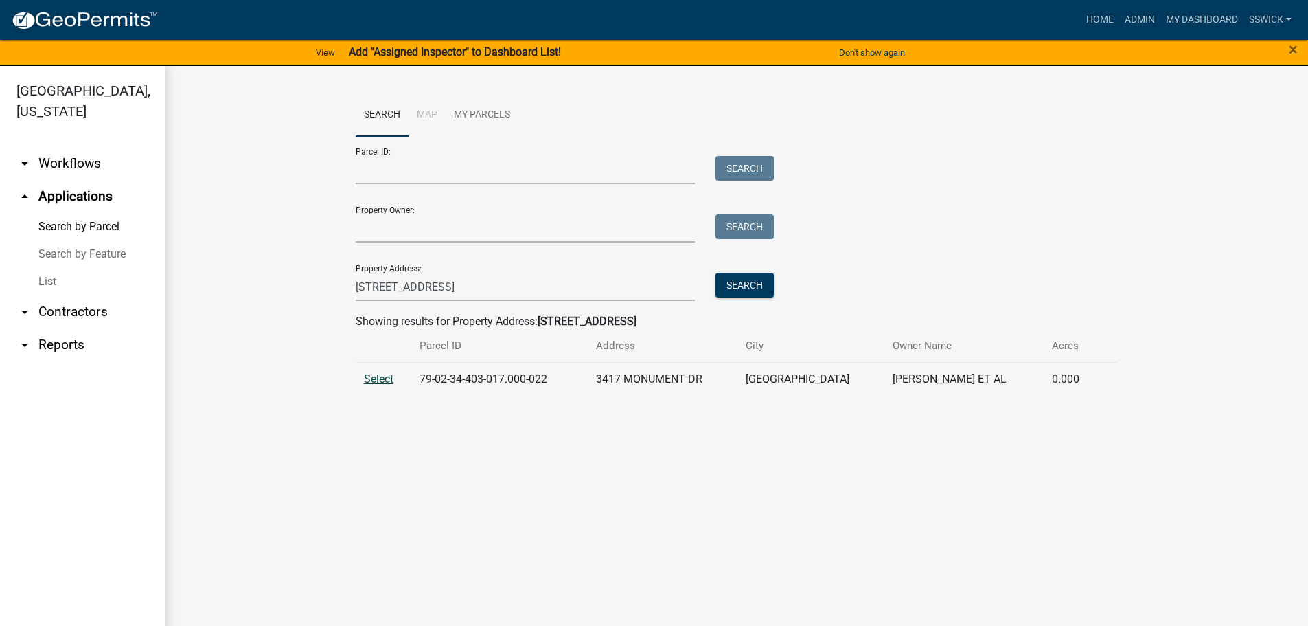
click at [373, 374] on span "Select" at bounding box center [379, 378] width 30 height 13
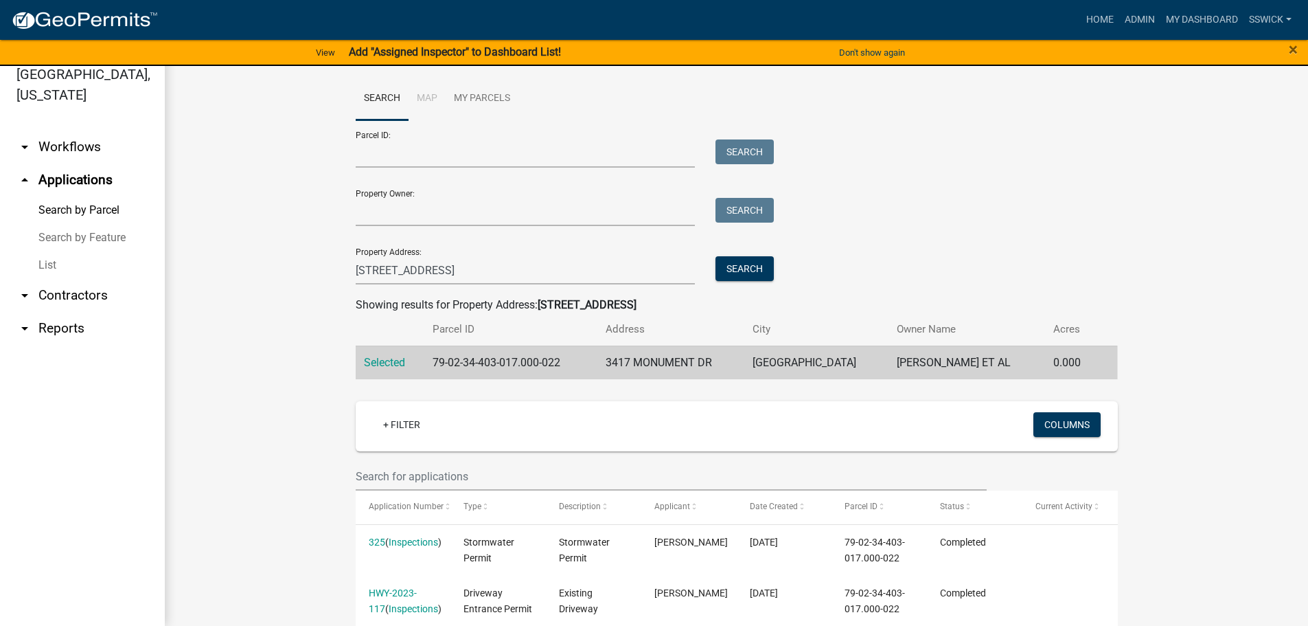
scroll to position [68, 0]
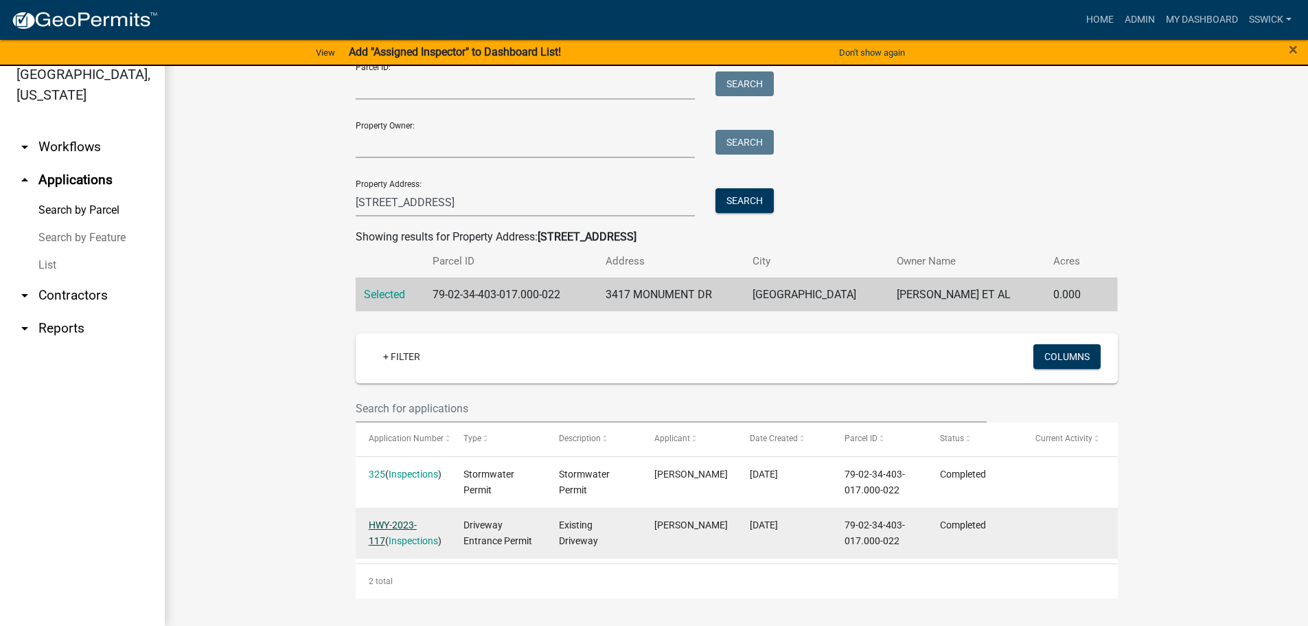
click at [416, 525] on link "HWY-2023-117" at bounding box center [393, 532] width 48 height 27
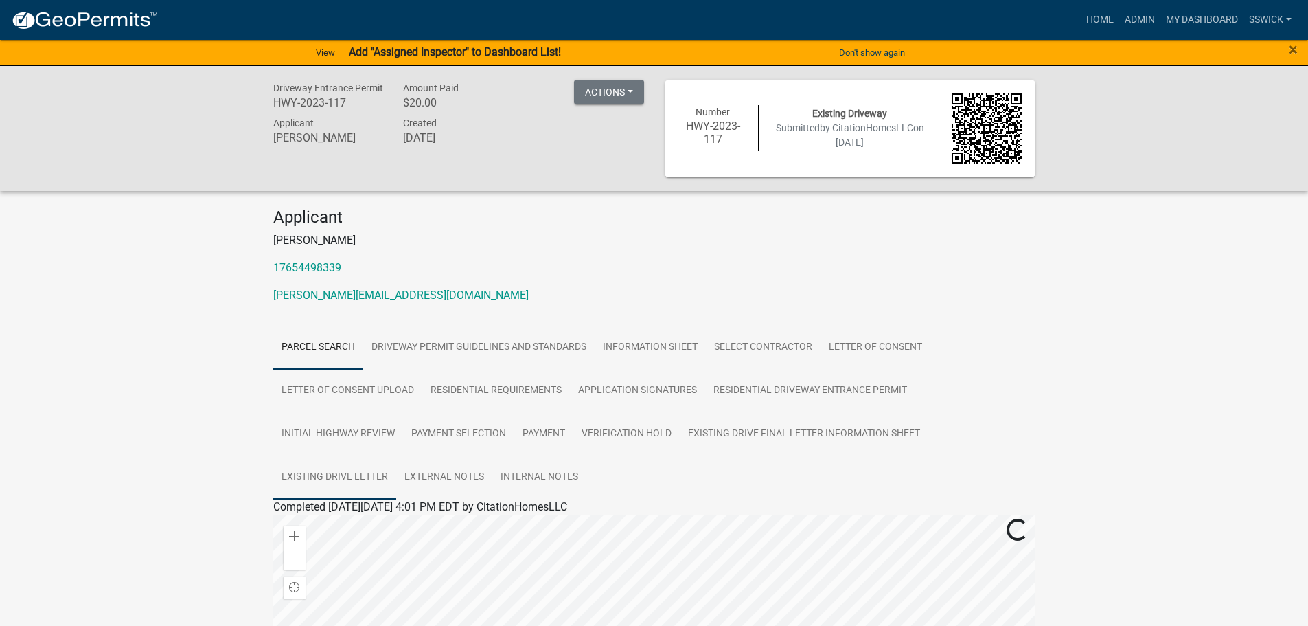
click at [357, 481] on link "Existing Drive Letter" at bounding box center [334, 477] width 123 height 44
click at [333, 523] on link "Existing Drive Letter" at bounding box center [326, 522] width 96 height 13
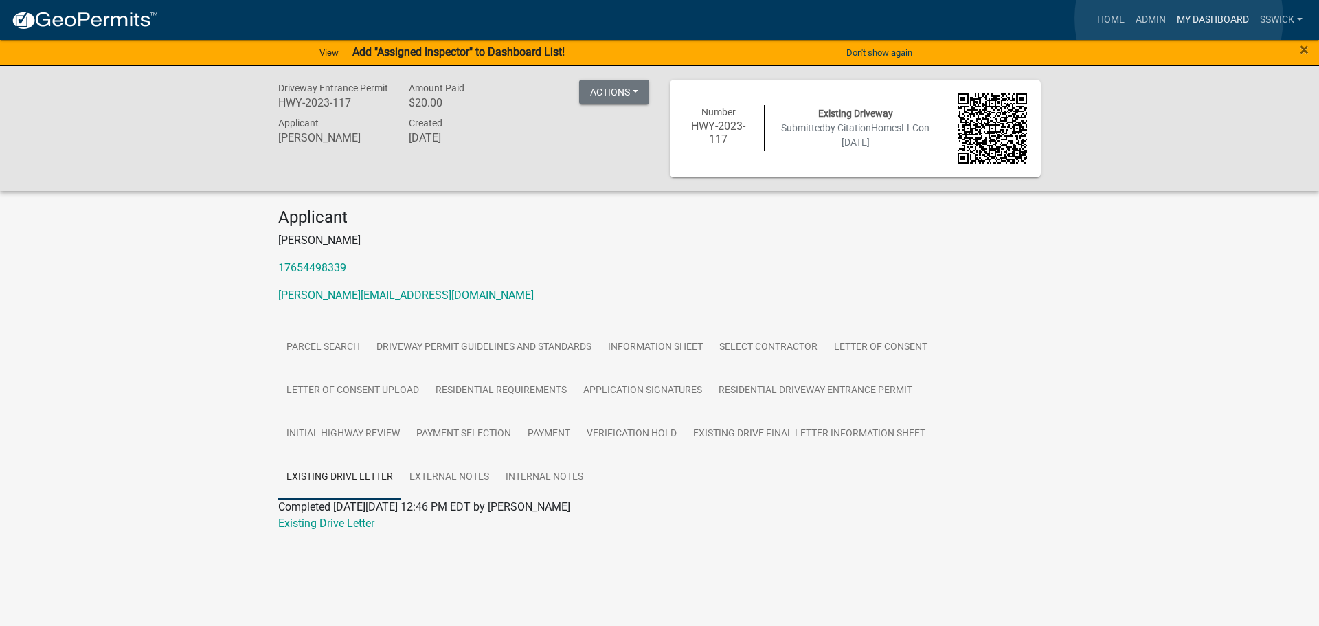
click at [1179, 18] on link "My Dashboard" at bounding box center [1212, 20] width 83 height 26
